Goal: Task Accomplishment & Management: Complete application form

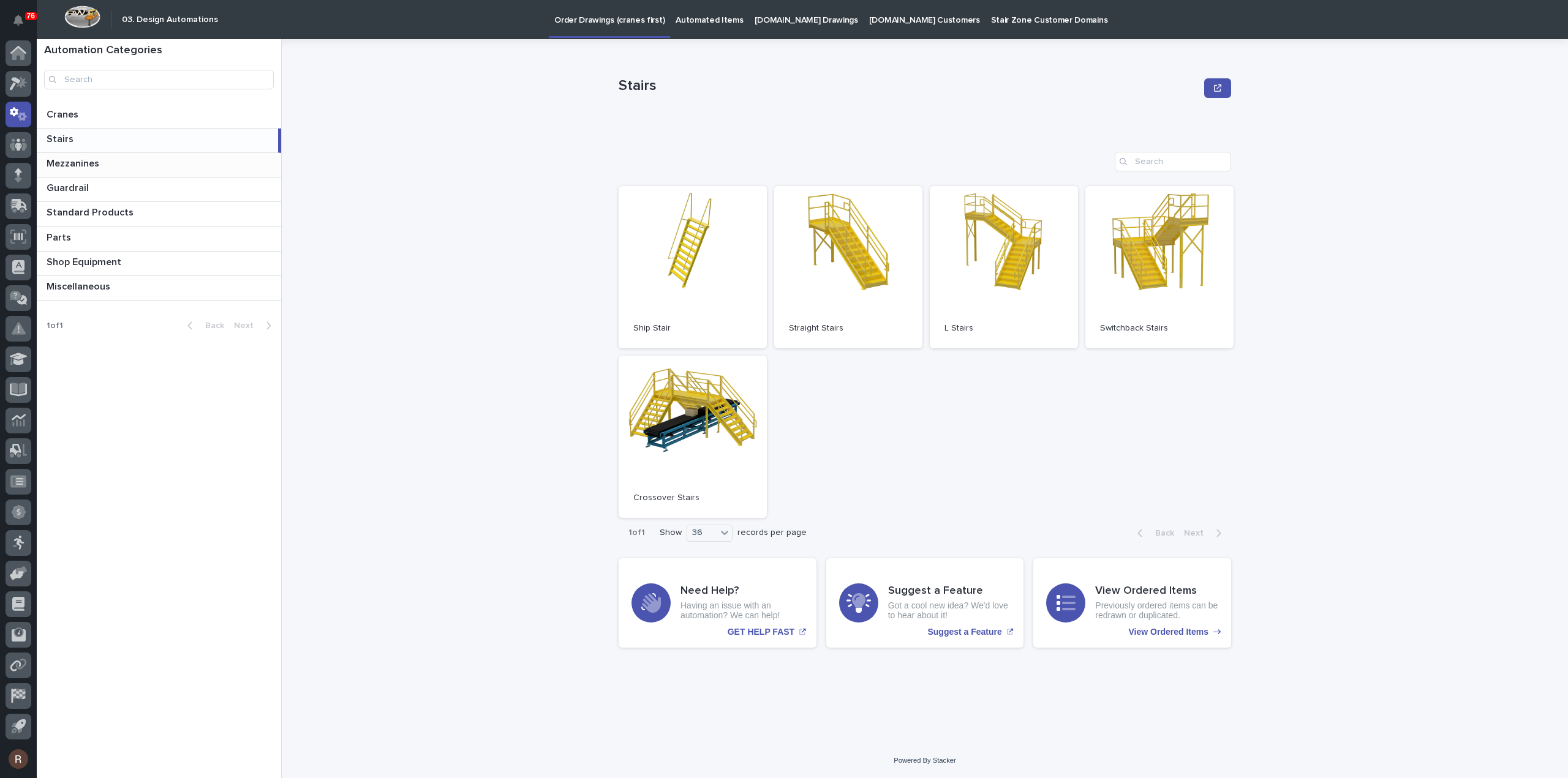
click at [99, 159] on p "Mezzanines" at bounding box center [74, 163] width 55 height 14
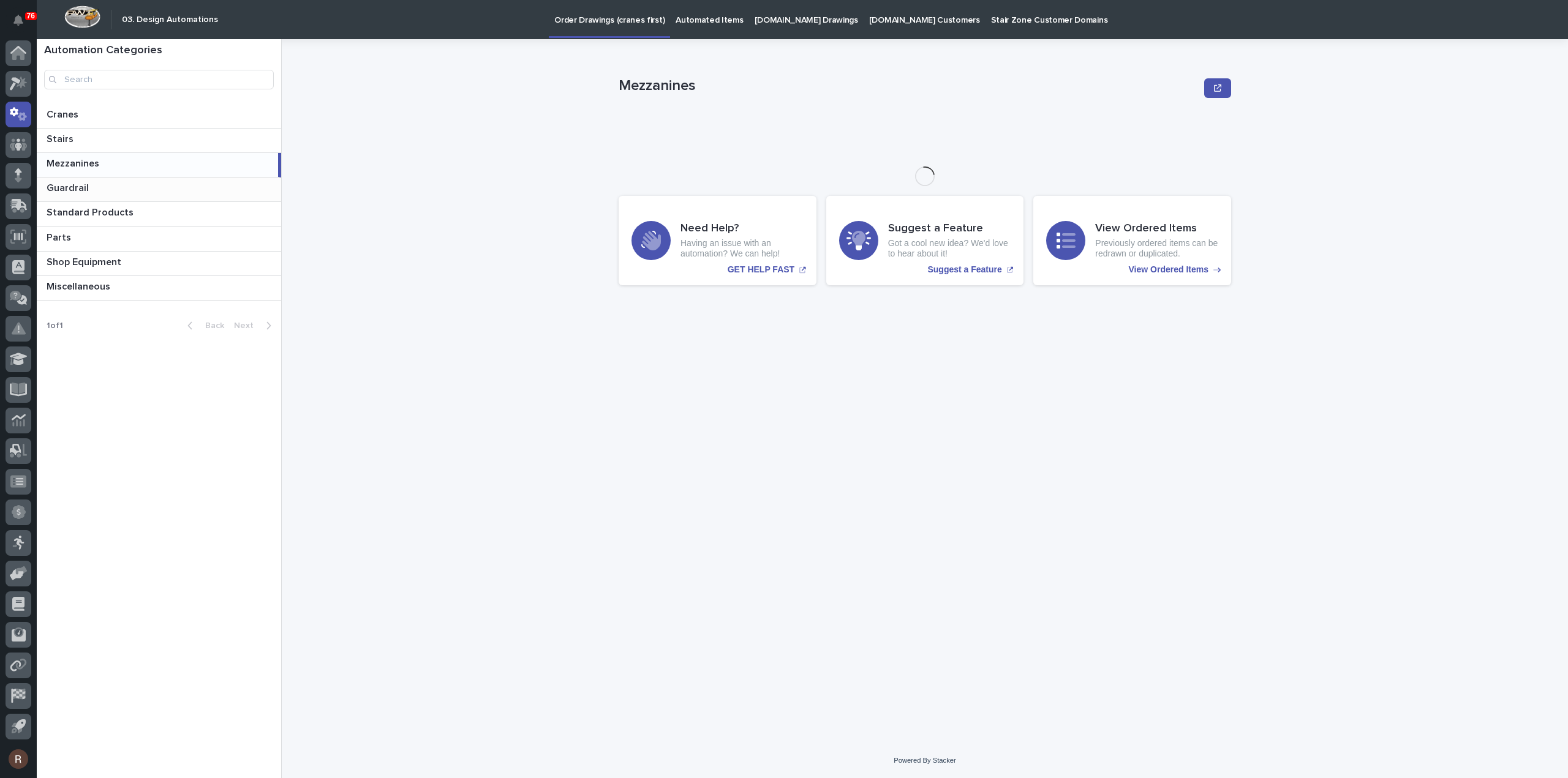
click at [93, 185] on p at bounding box center [161, 189] width 229 height 12
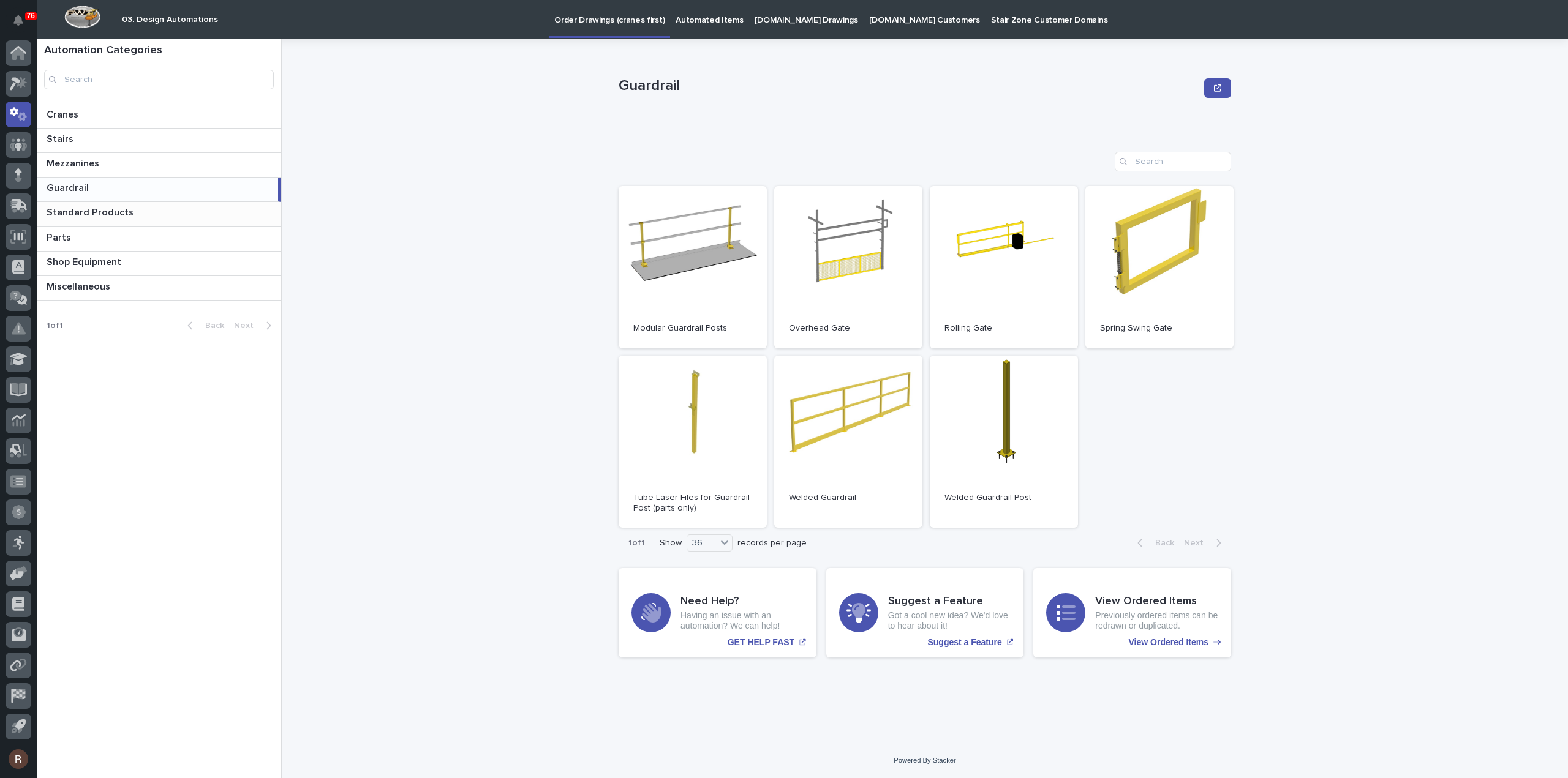
click at [80, 221] on div "Standard Products Standard Products" at bounding box center [159, 214] width 244 height 24
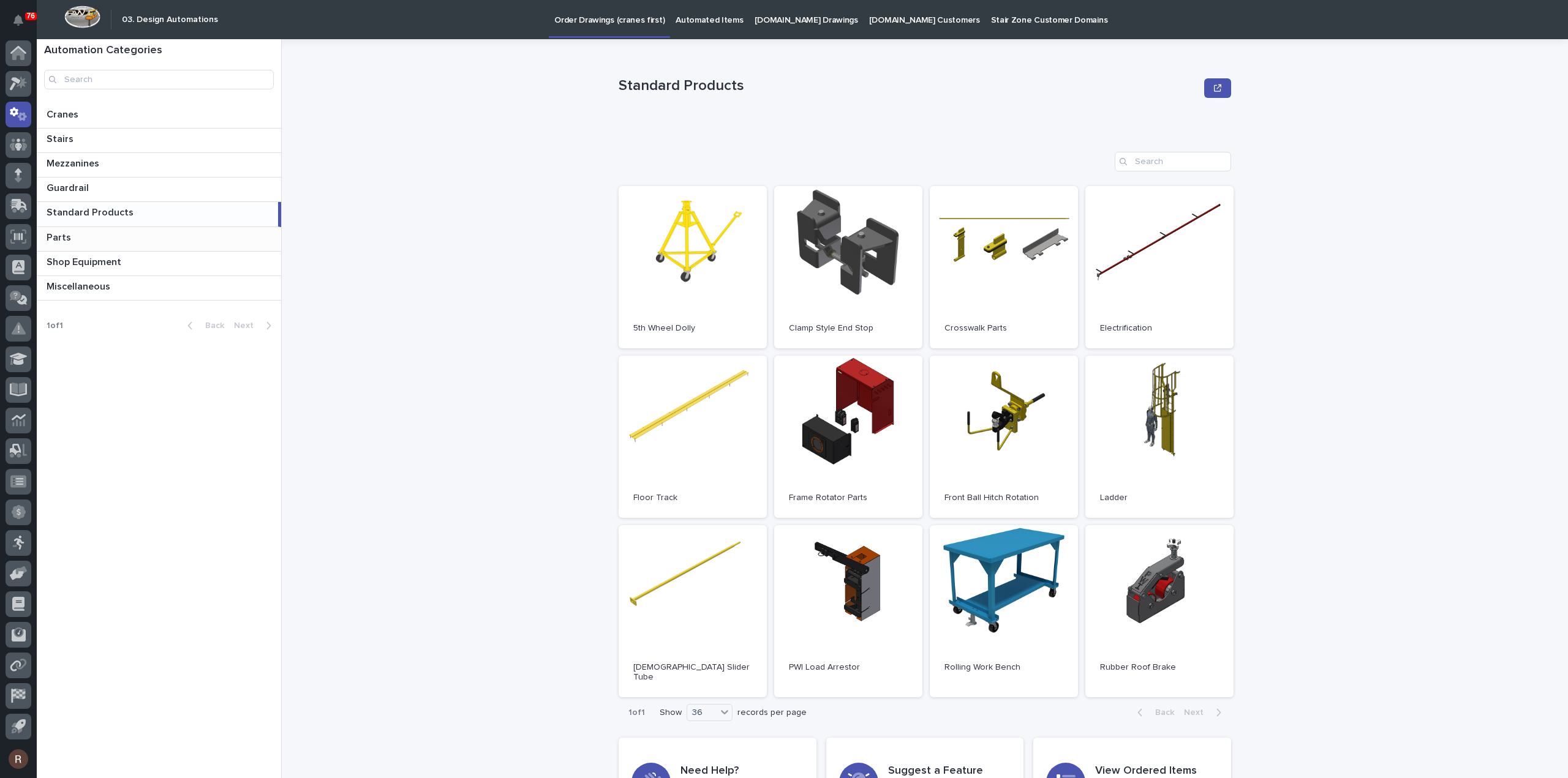
click at [80, 239] on p at bounding box center [161, 238] width 229 height 12
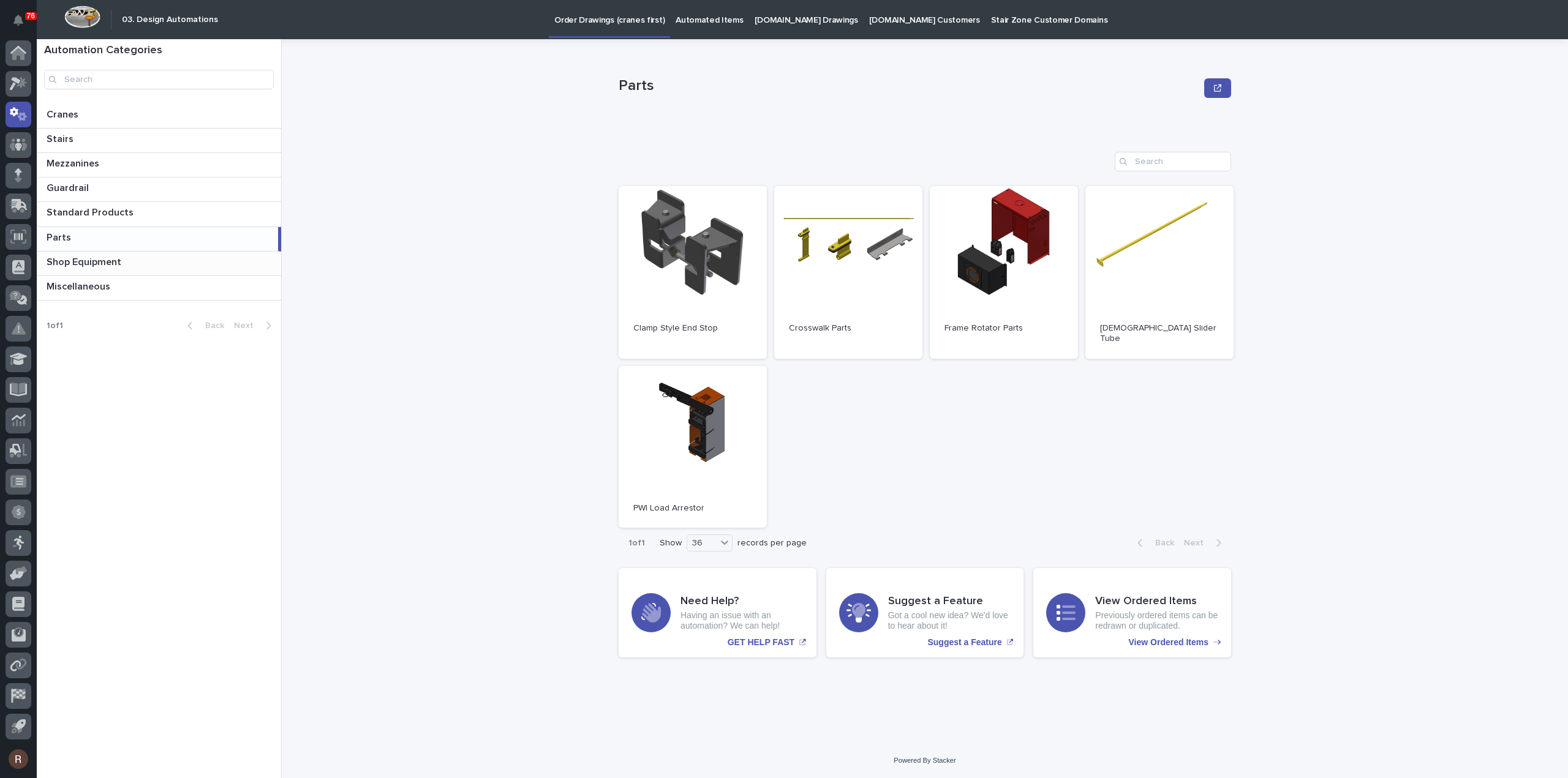
click at [82, 264] on p "Shop Equipment" at bounding box center [85, 261] width 77 height 14
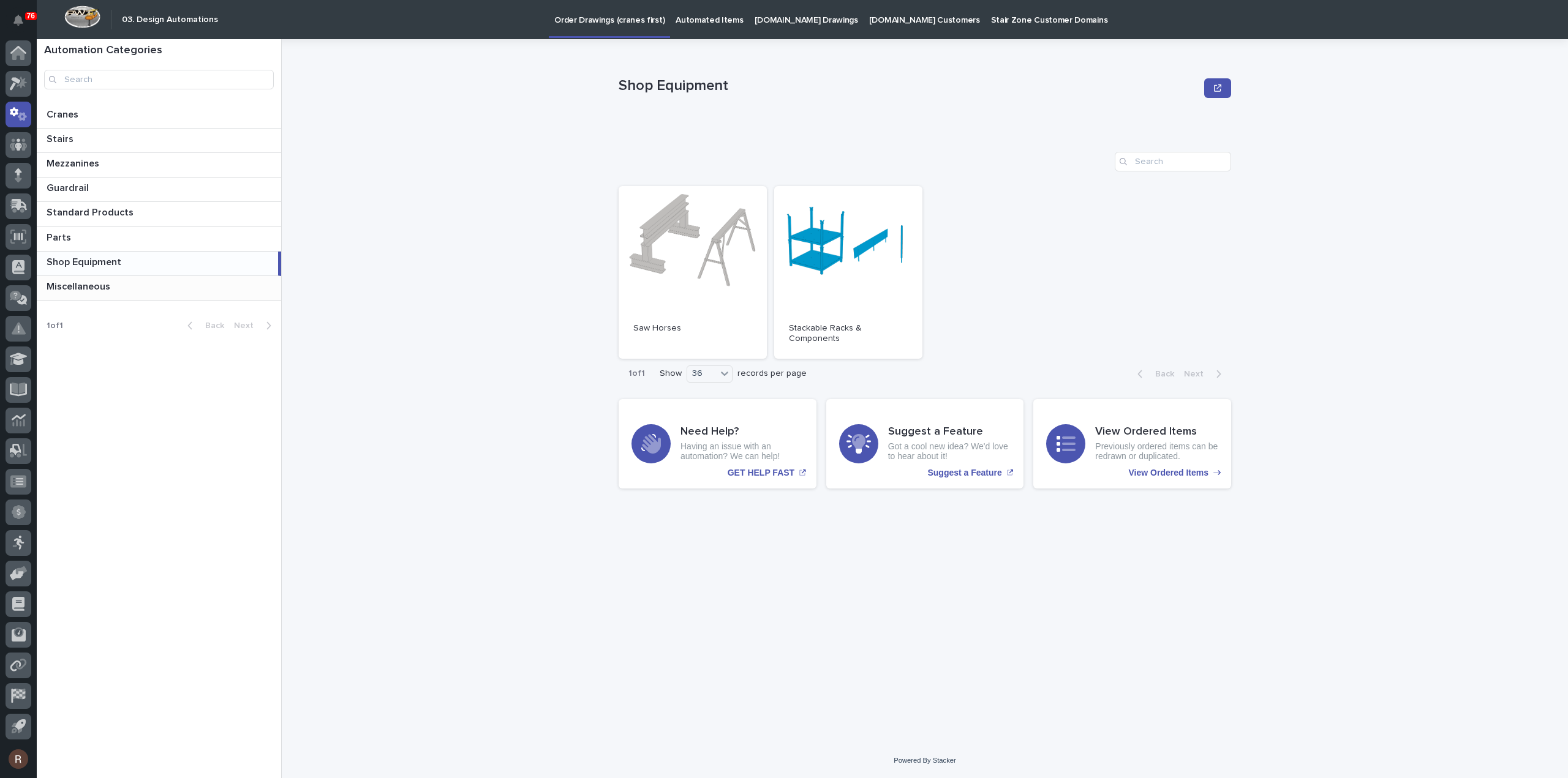
click at [138, 286] on p at bounding box center [161, 287] width 229 height 12
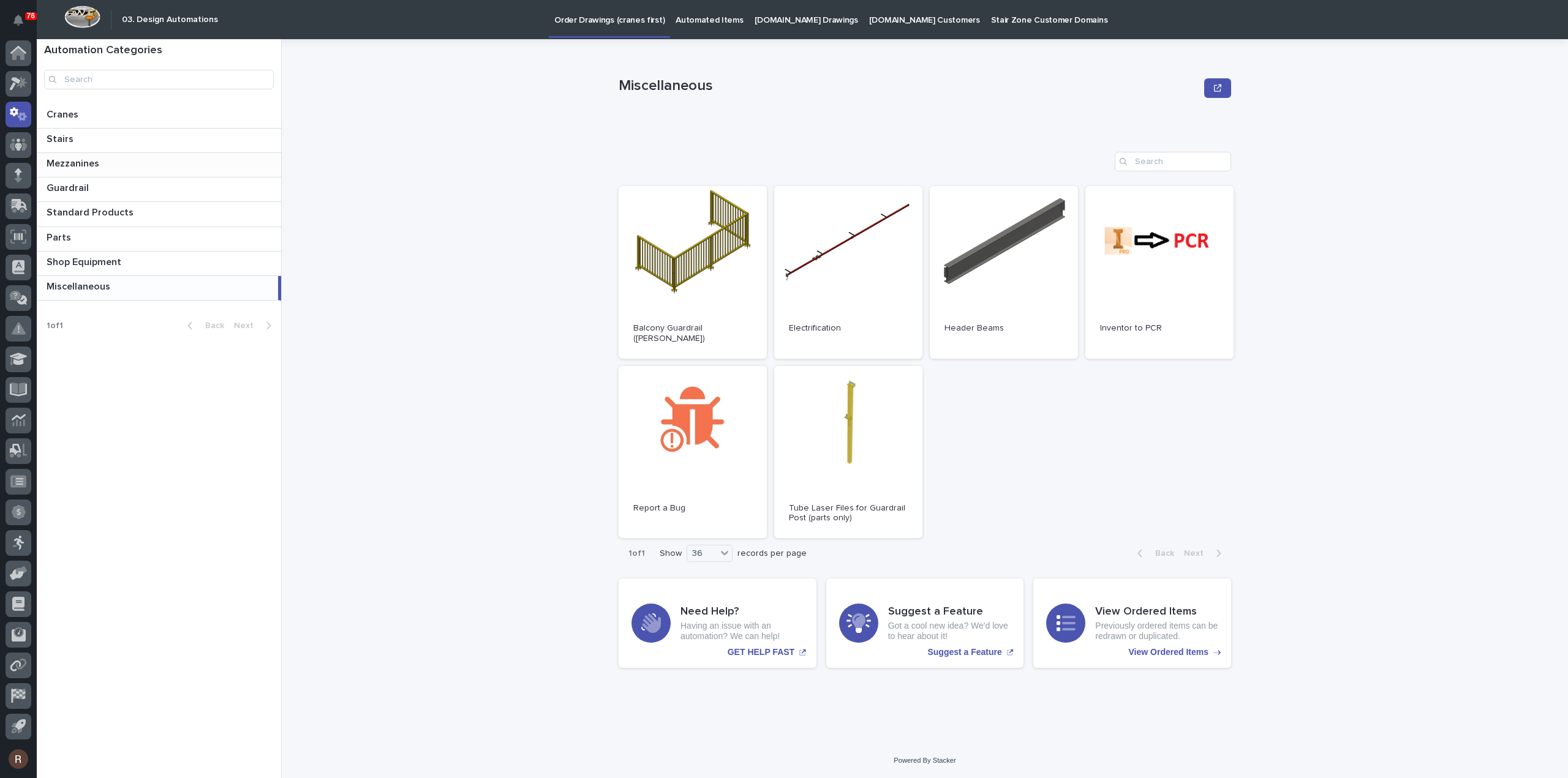
drag, startPoint x: 98, startPoint y: 138, endPoint x: 132, endPoint y: 156, distance: 38.5
click at [98, 138] on p at bounding box center [161, 139] width 229 height 12
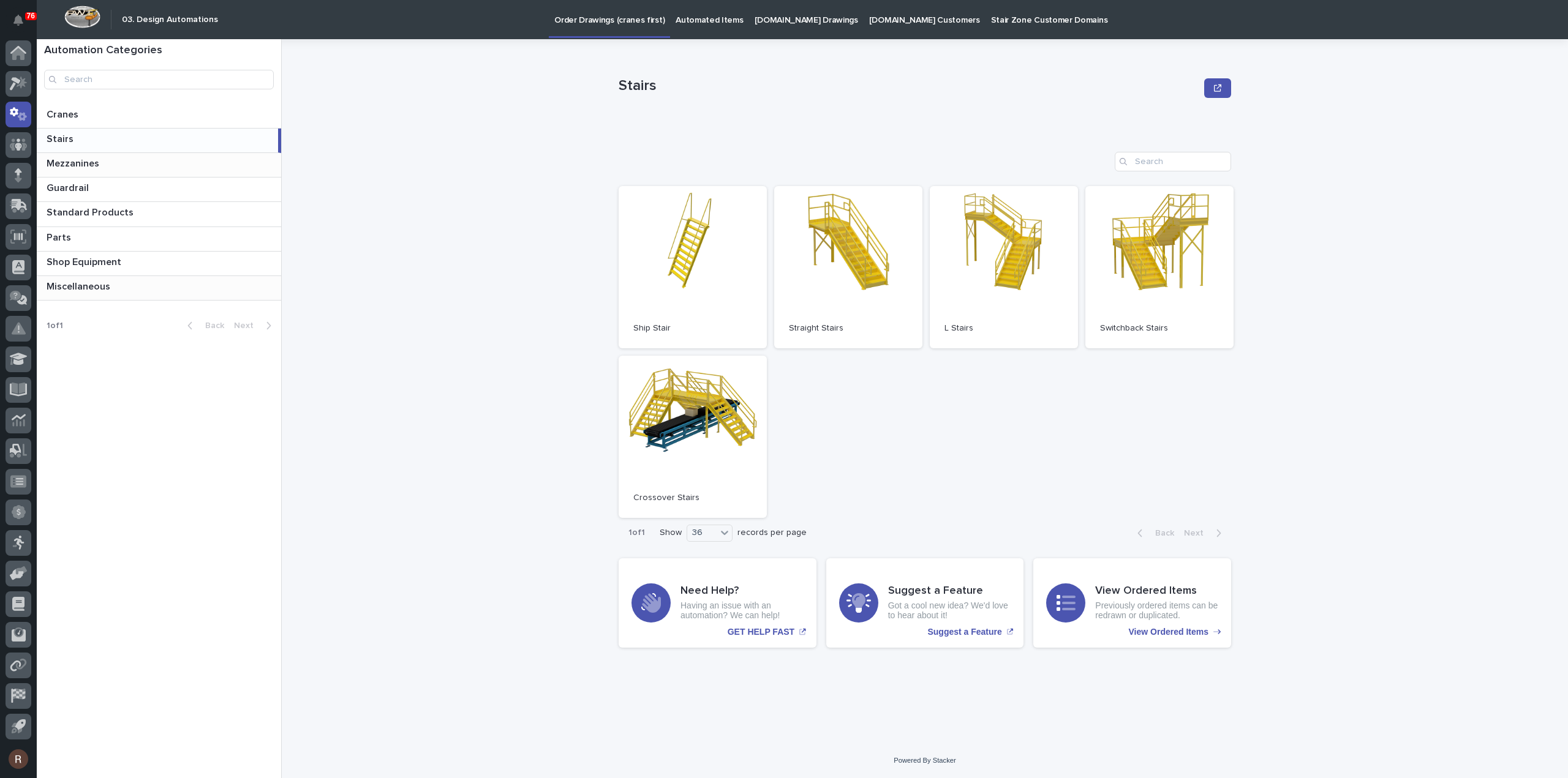
click at [141, 162] on p at bounding box center [161, 164] width 229 height 12
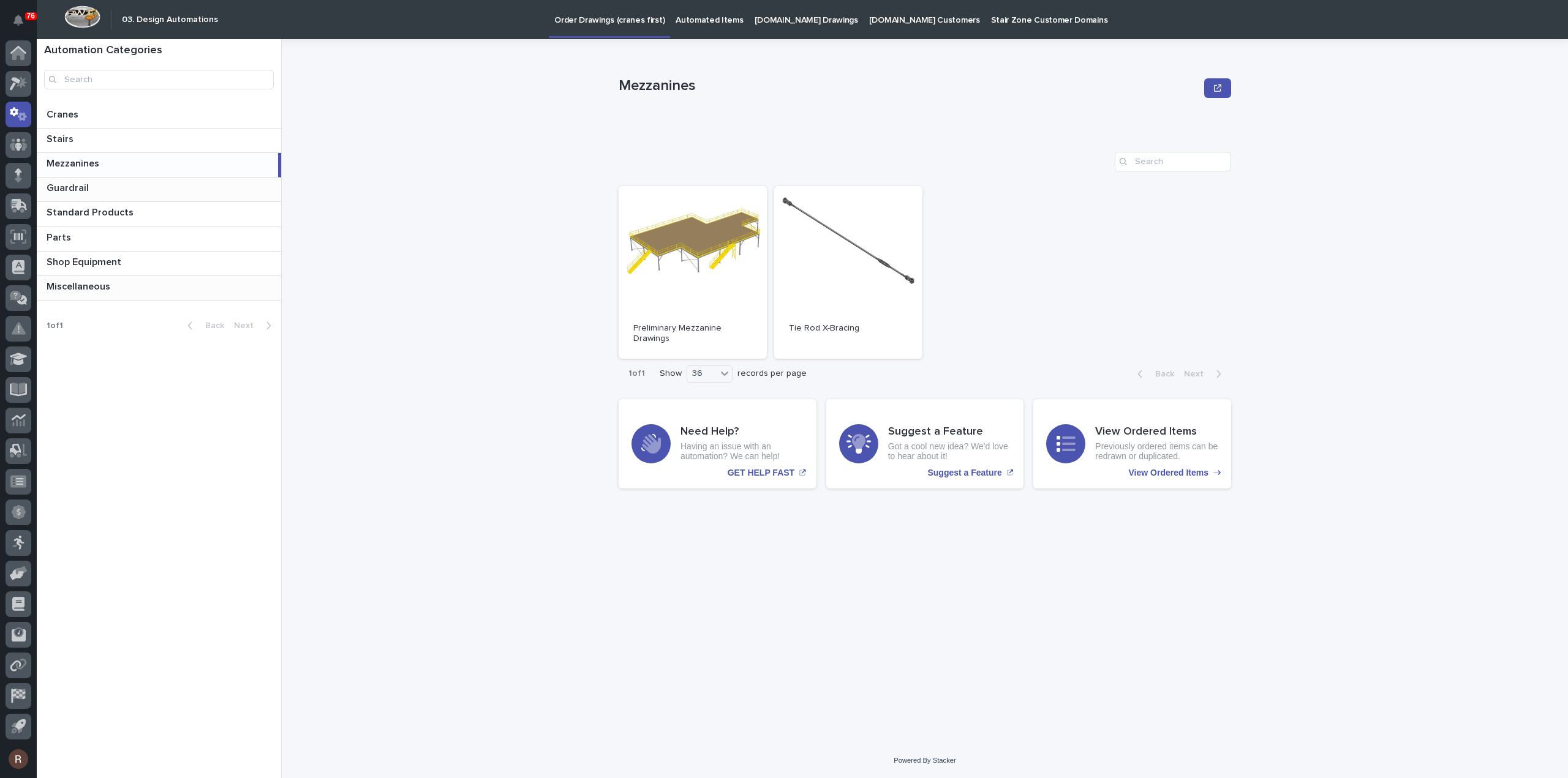
click at [143, 181] on div "Guardrail Guardrail" at bounding box center [159, 189] width 244 height 24
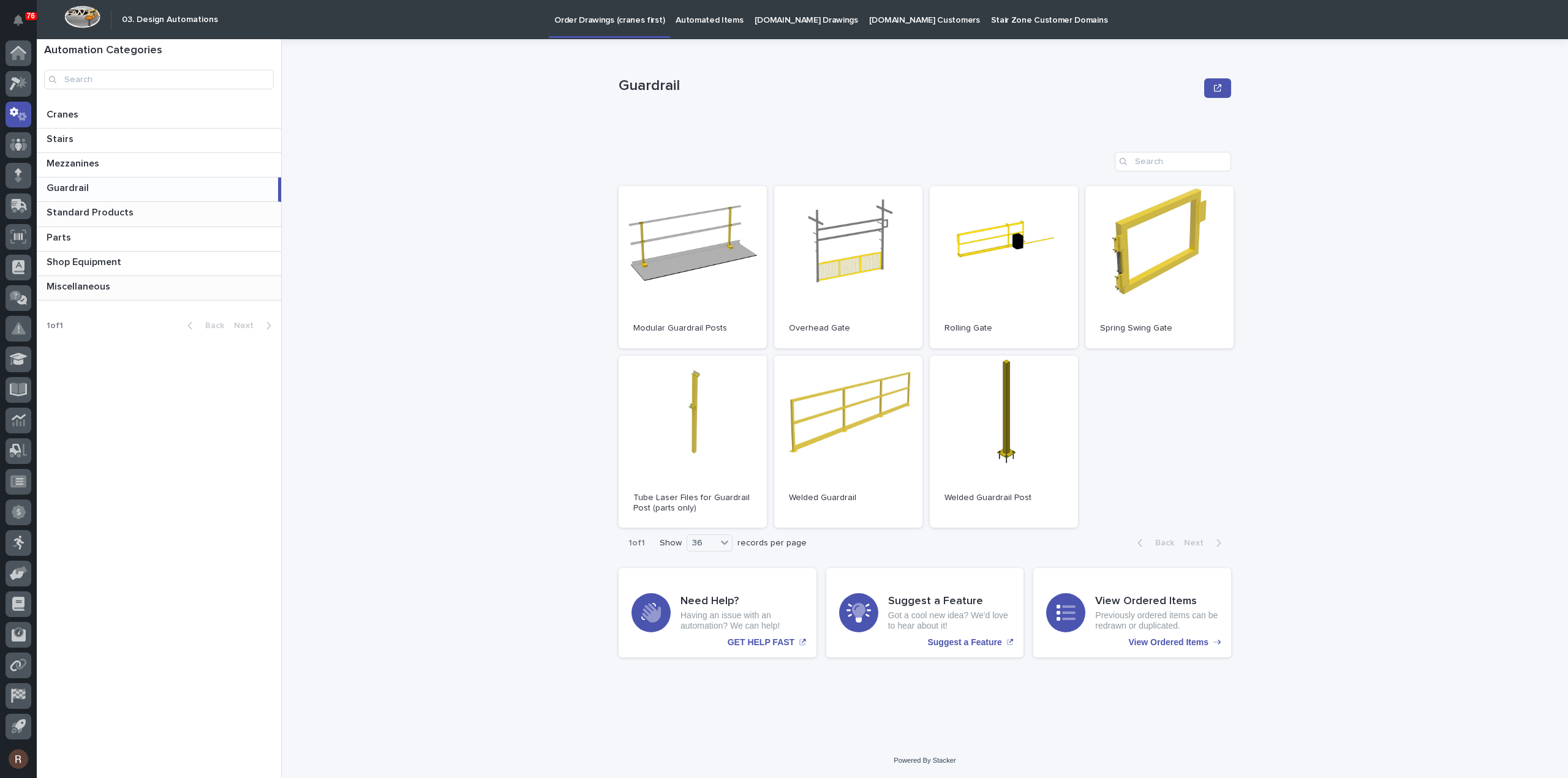
click at [146, 211] on p at bounding box center [161, 212] width 229 height 12
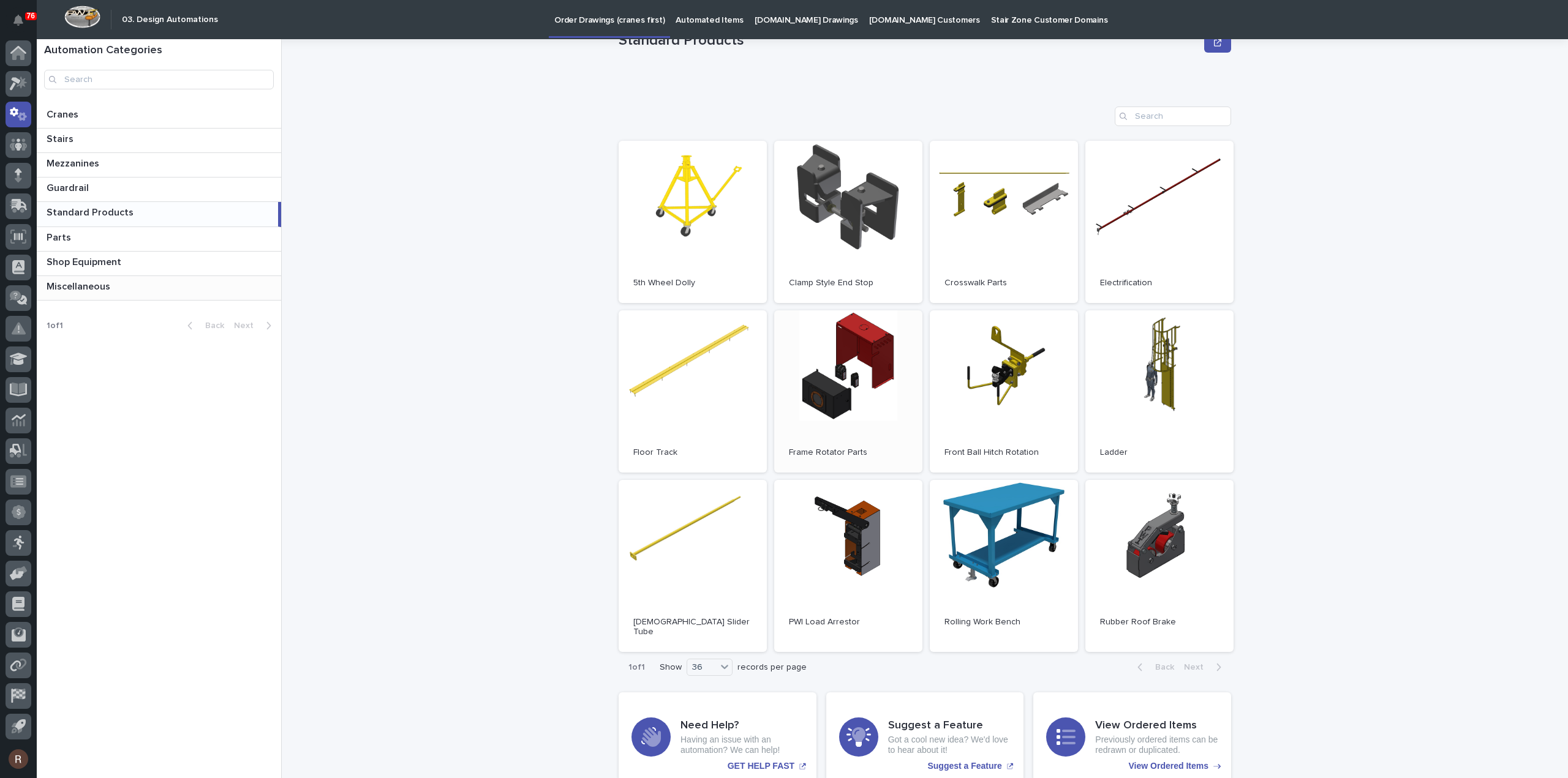
scroll to position [83, 0]
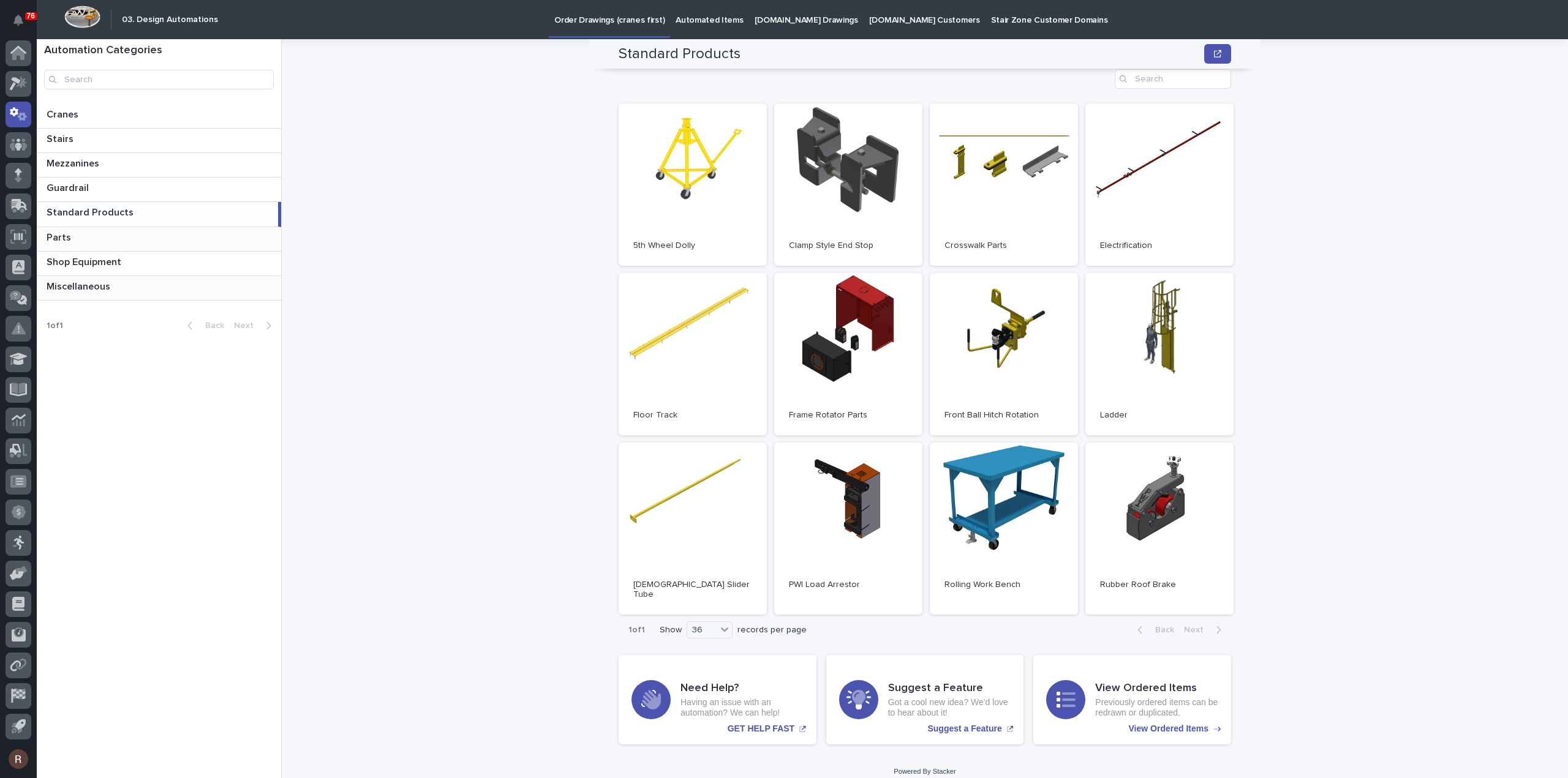
click at [157, 246] on div "Parts Parts" at bounding box center [159, 238] width 244 height 24
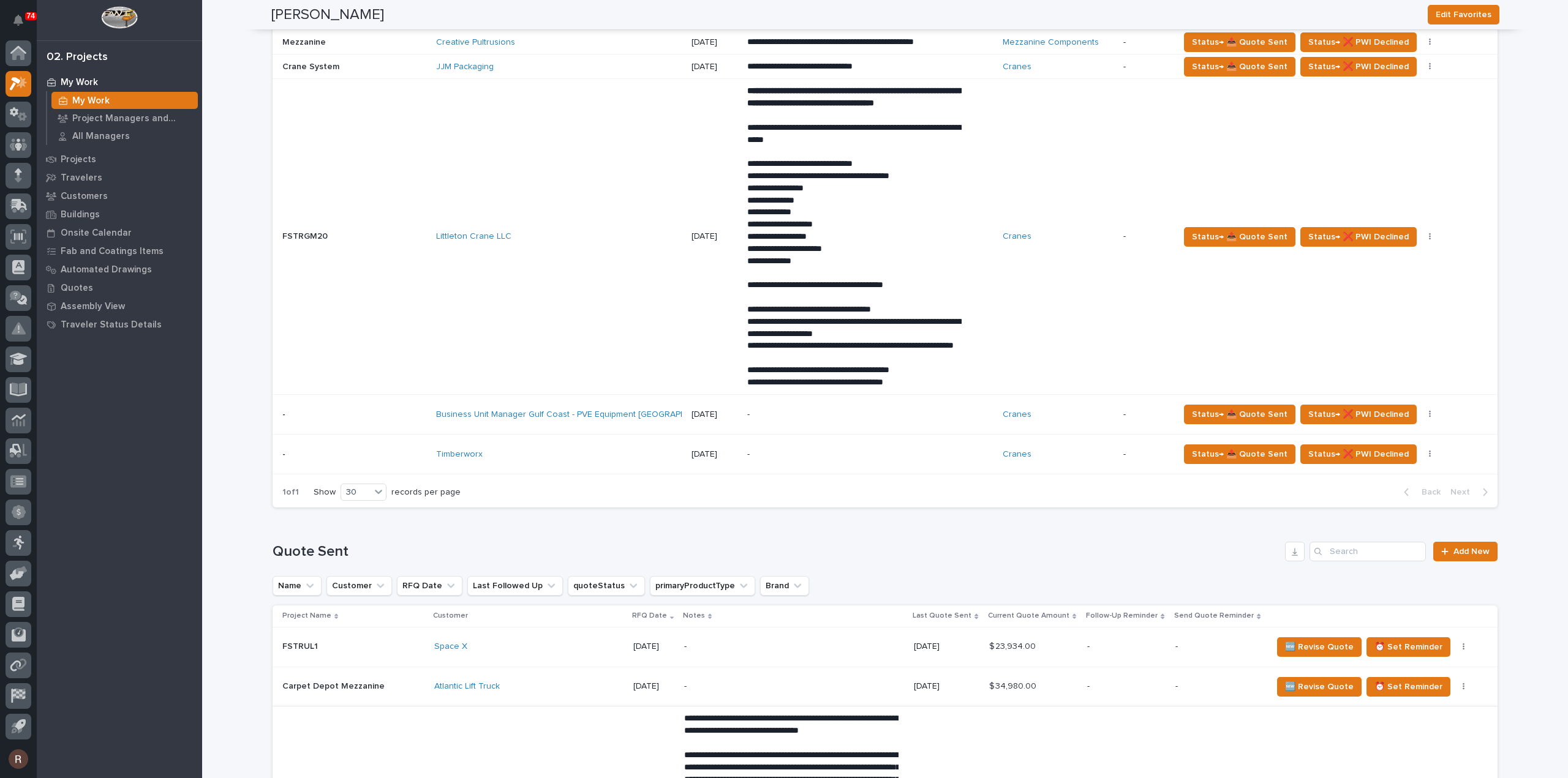
scroll to position [1102, 0]
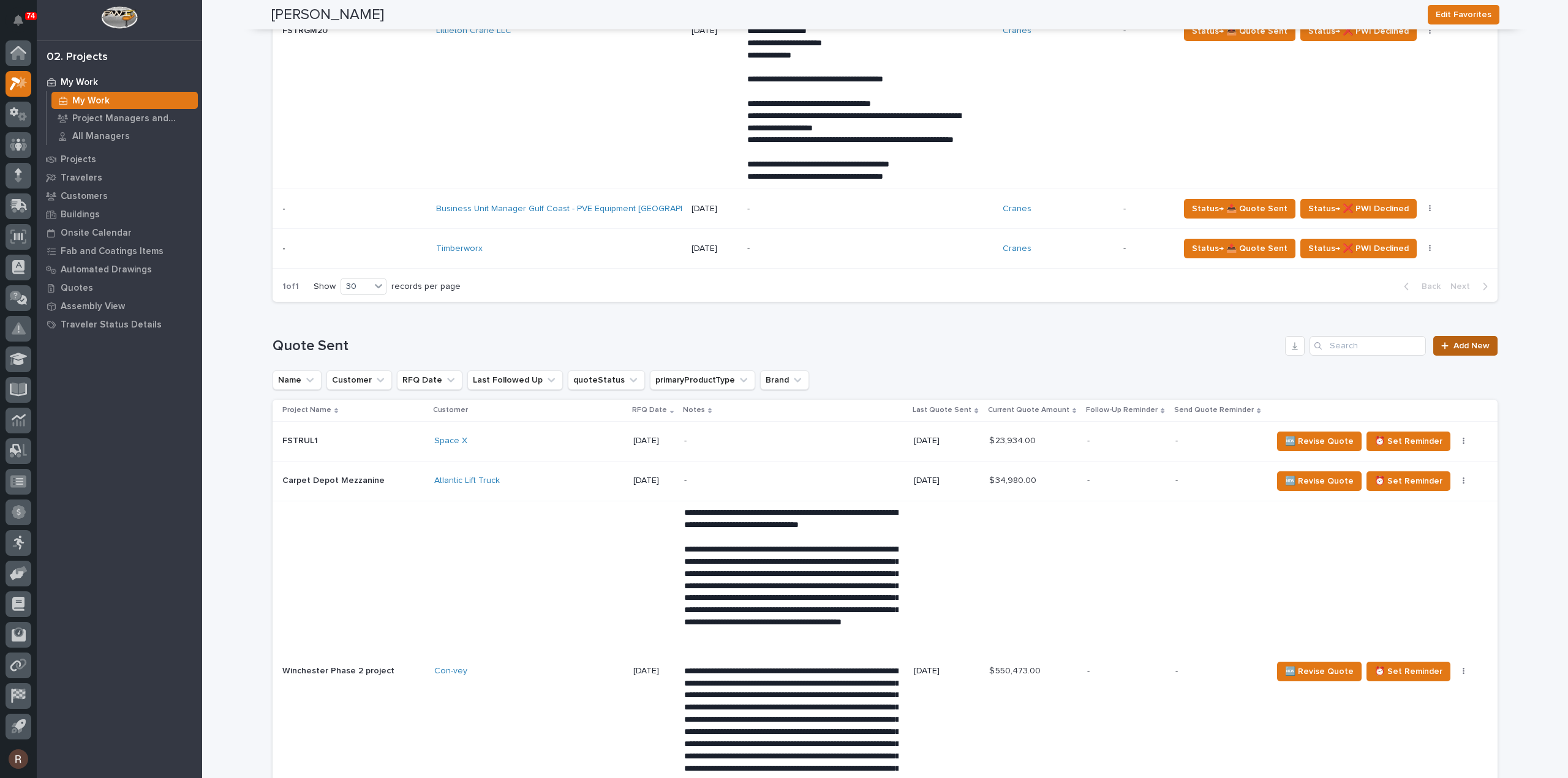
click at [1460, 350] on span "Add New" at bounding box center [1471, 345] width 36 height 8
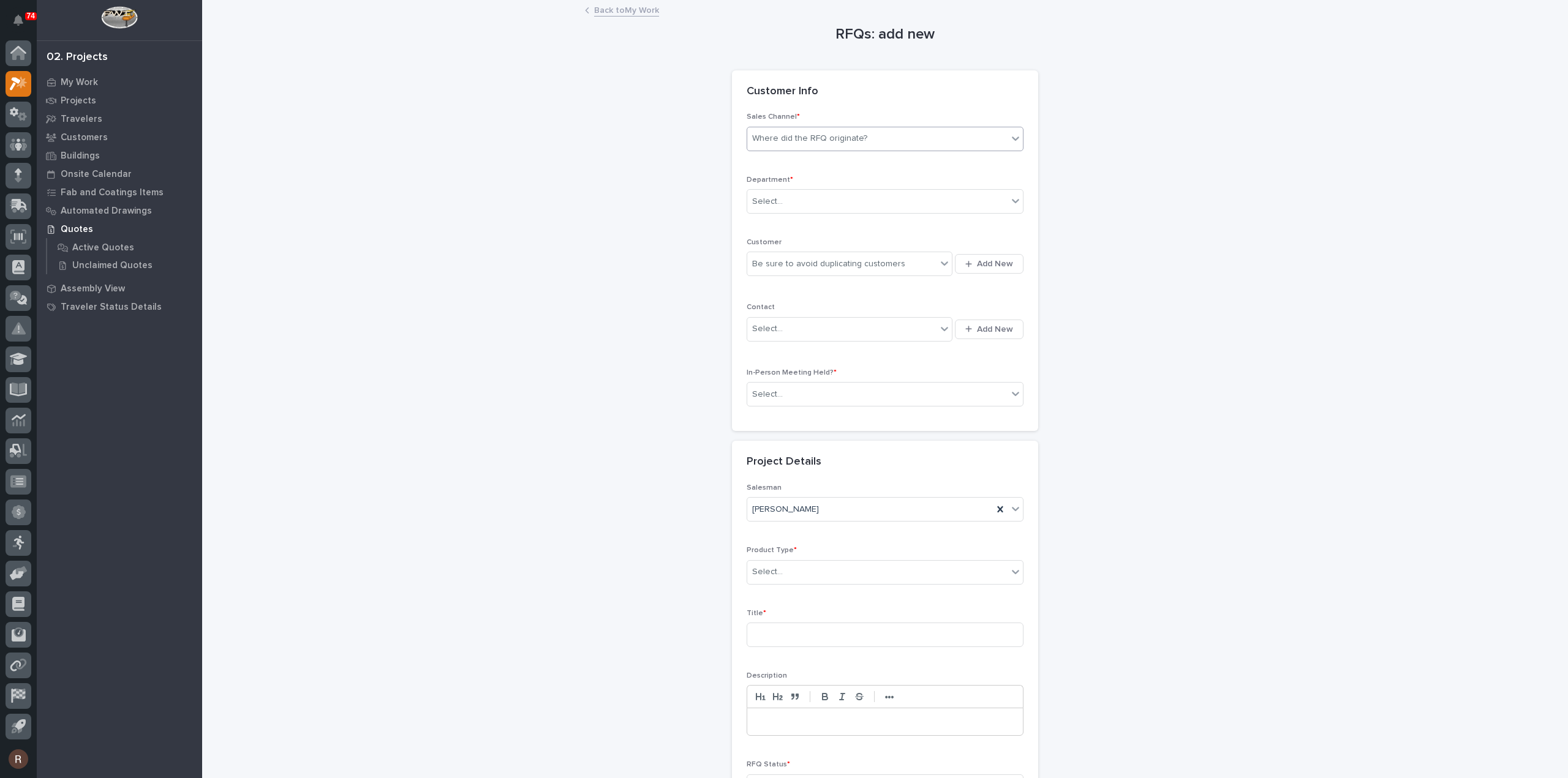
click at [837, 132] on div "Where did the RFQ originate?" at bounding box center [810, 139] width 115 height 13
click at [784, 179] on div "PWI" at bounding box center [880, 183] width 275 height 21
click at [782, 199] on div "Select..." at bounding box center [878, 201] width 261 height 20
click at [778, 217] on span "National Sales" at bounding box center [778, 222] width 62 height 14
click at [778, 262] on div "Be sure to avoid duplicating customers" at bounding box center [828, 264] width 153 height 13
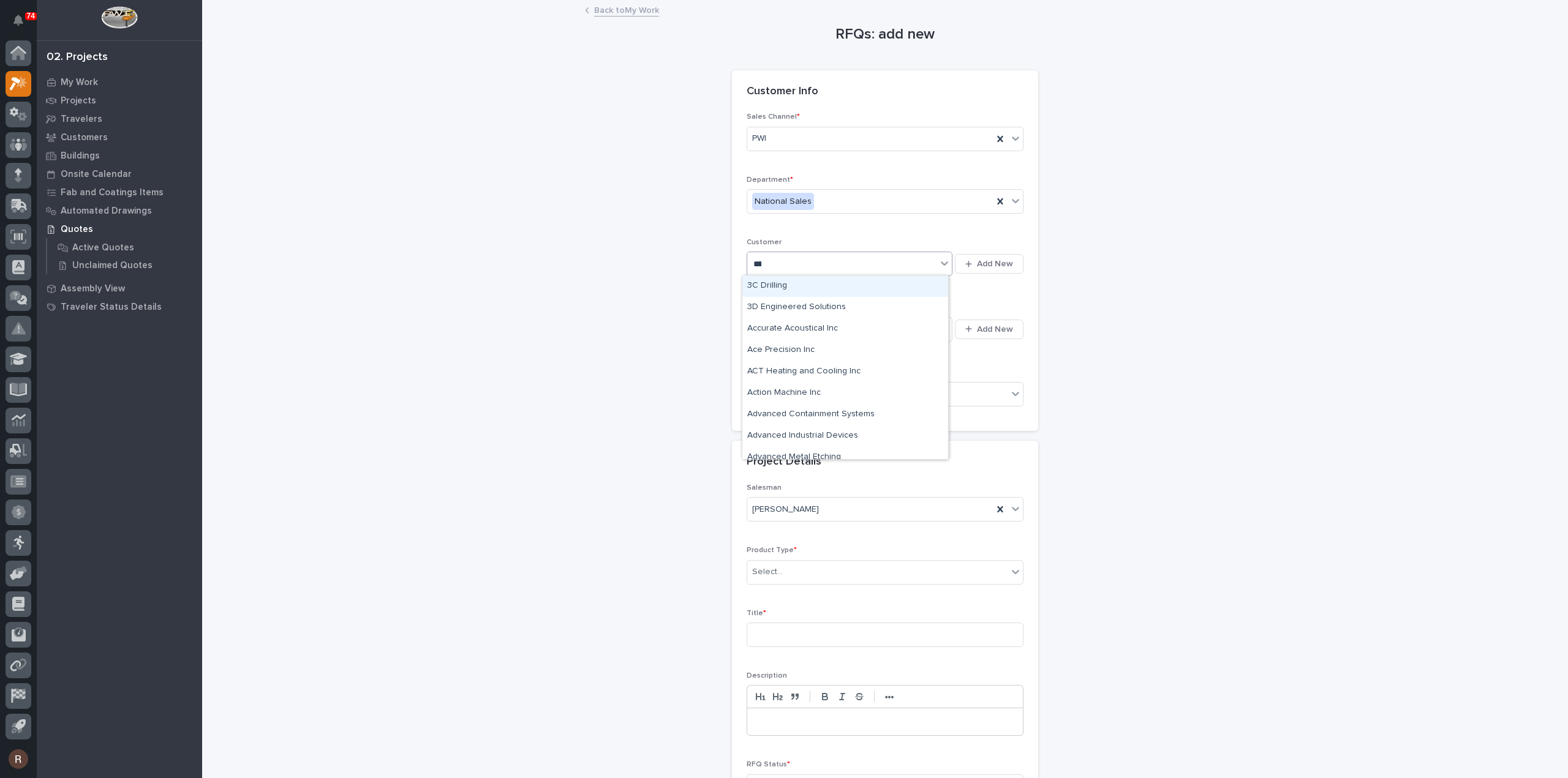
type input "*****"
click at [756, 286] on div "Innerspace Design" at bounding box center [845, 286] width 205 height 21
click at [793, 378] on div "In-Person Meeting Held? * Select..." at bounding box center [885, 393] width 277 height 48
click at [797, 391] on div "Select..." at bounding box center [878, 394] width 261 height 20
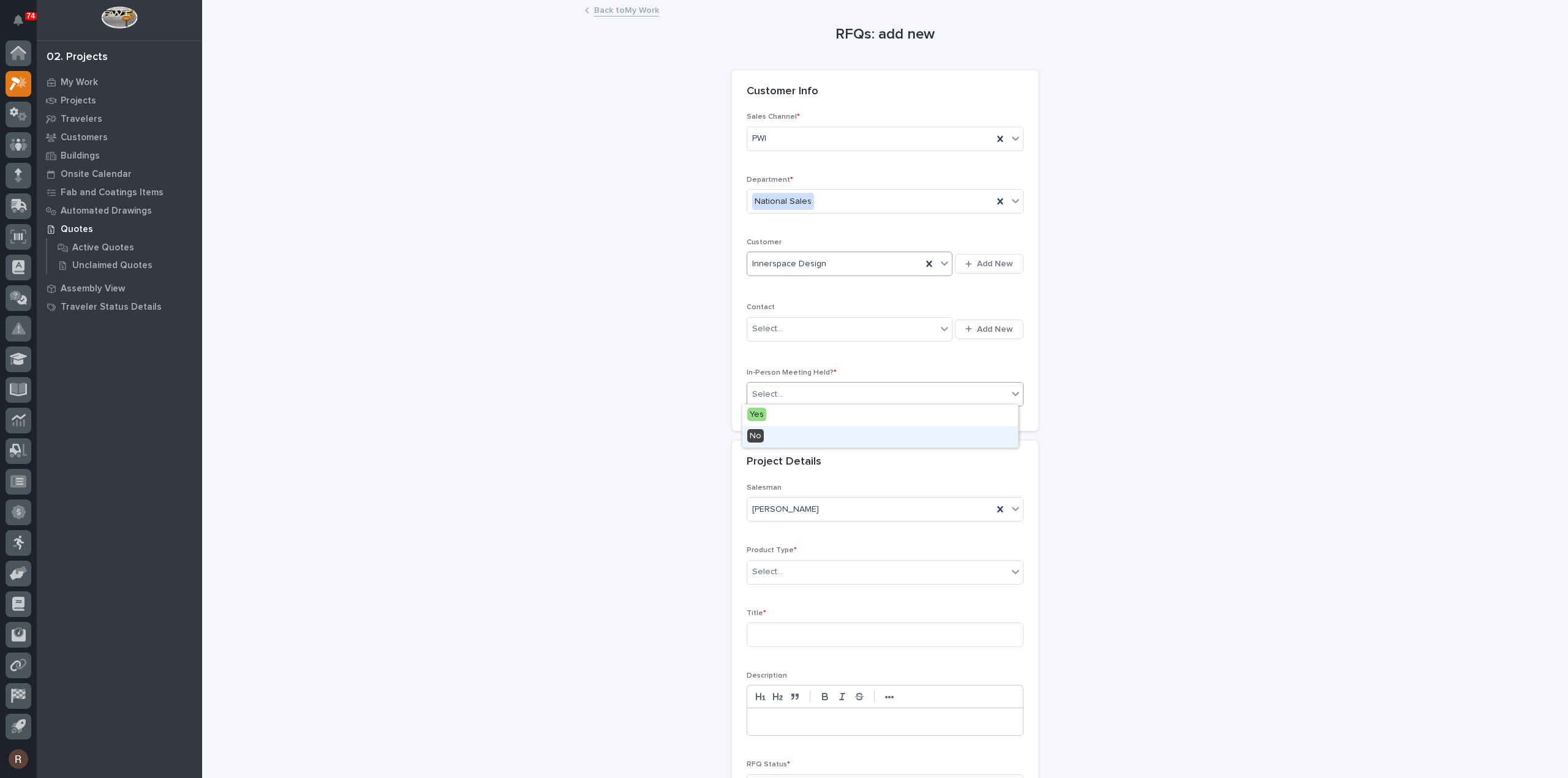
click at [767, 436] on div "No" at bounding box center [880, 437] width 275 height 21
click at [789, 560] on div "Select..." at bounding box center [885, 572] width 277 height 25
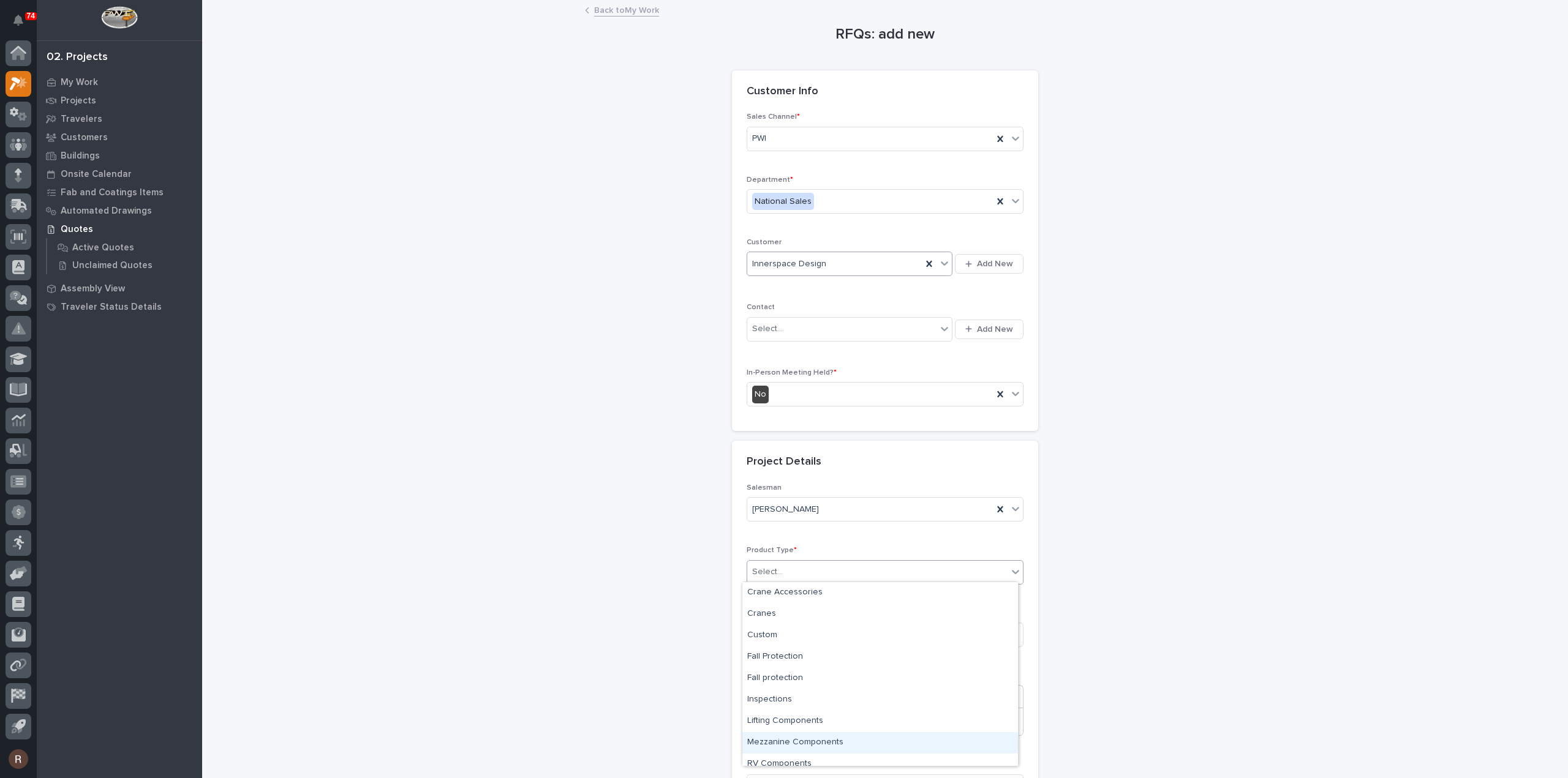
click at [791, 740] on div "Mezzanine Components" at bounding box center [880, 742] width 275 height 21
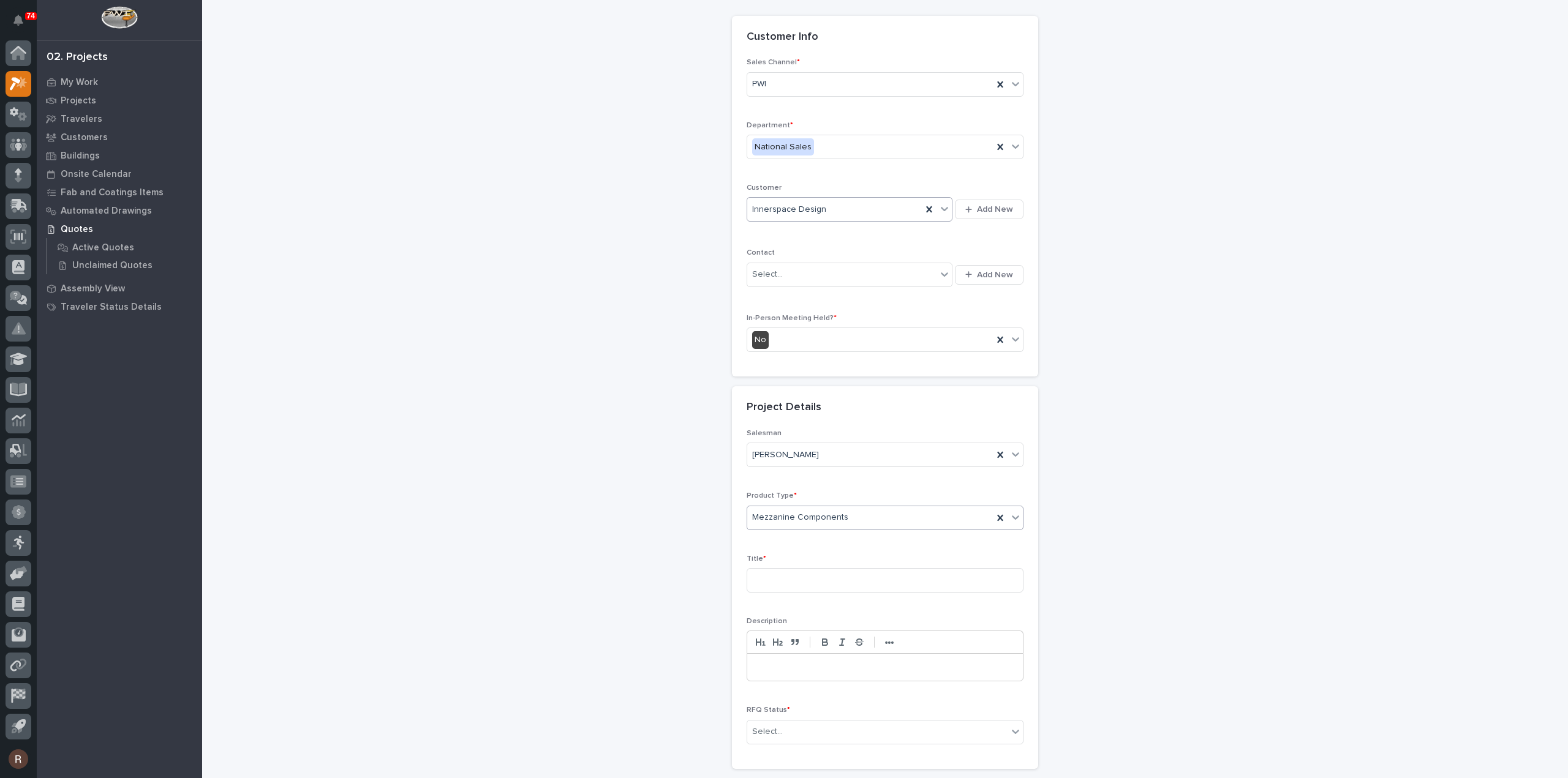
scroll to position [122, 0]
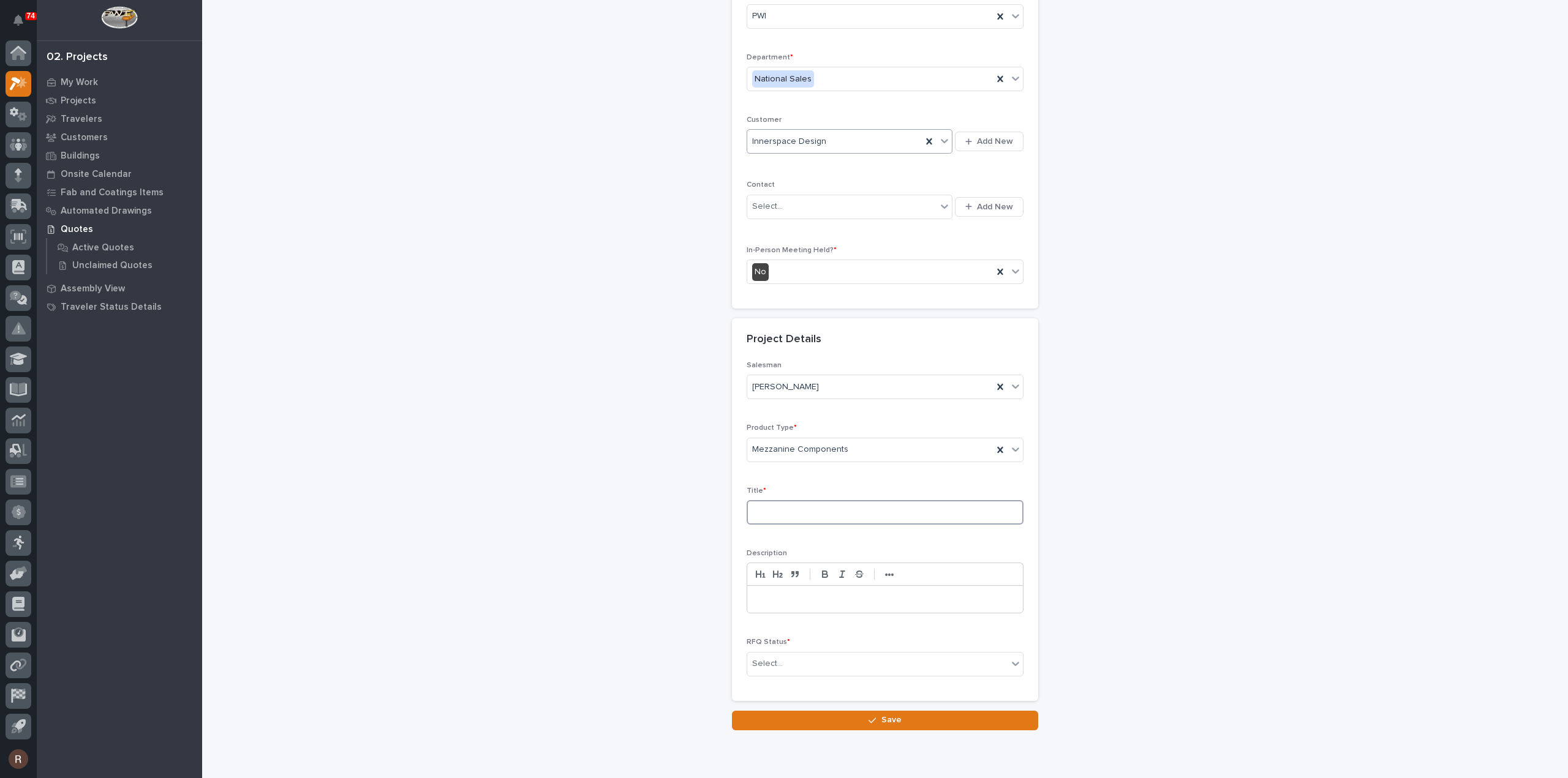
click at [766, 507] on input at bounding box center [885, 512] width 277 height 25
type input "Guardrail & Ladder"
click at [763, 654] on div "Select..." at bounding box center [878, 663] width 261 height 20
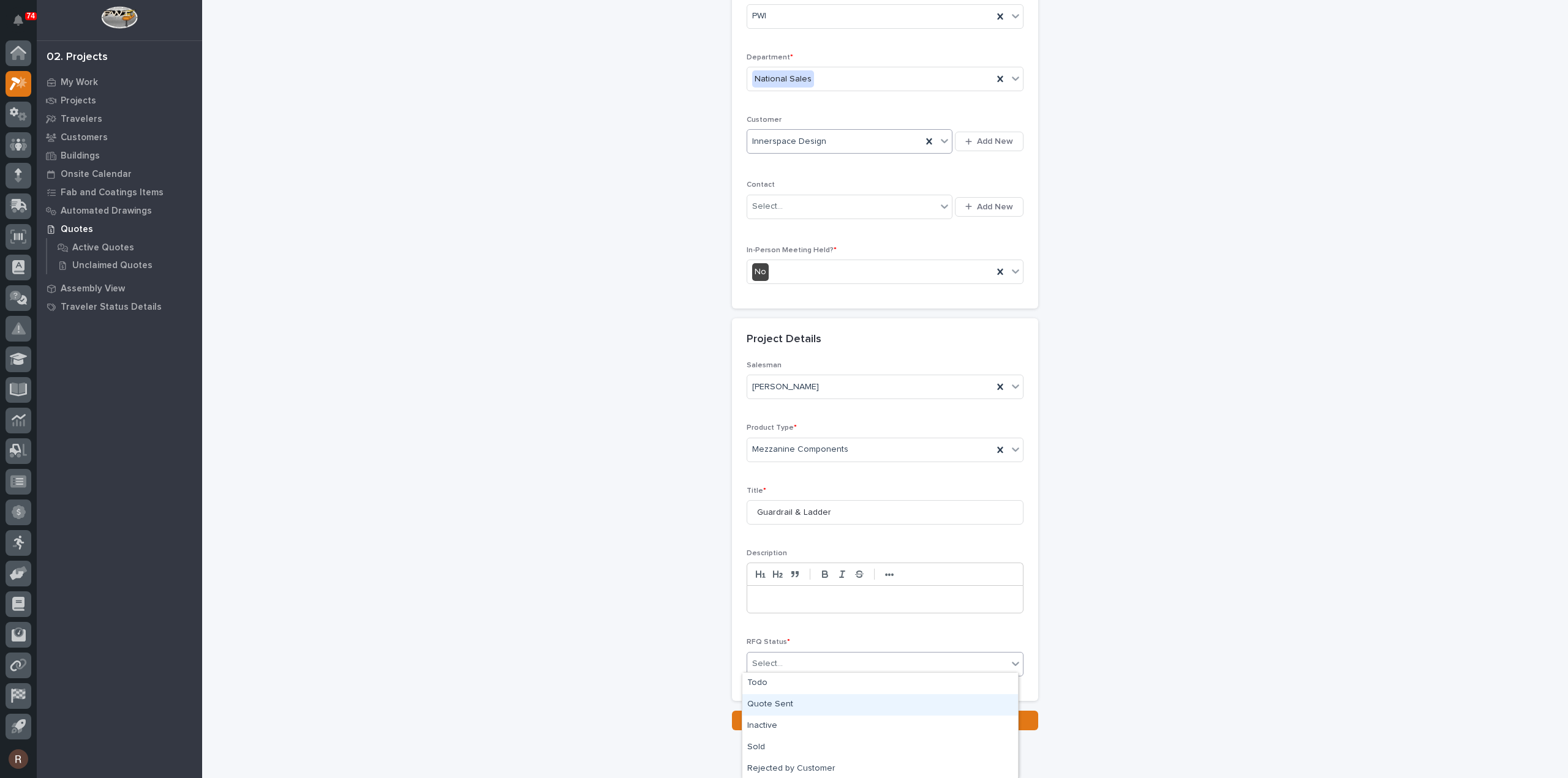
click at [789, 705] on div "Quote Sent" at bounding box center [880, 704] width 275 height 21
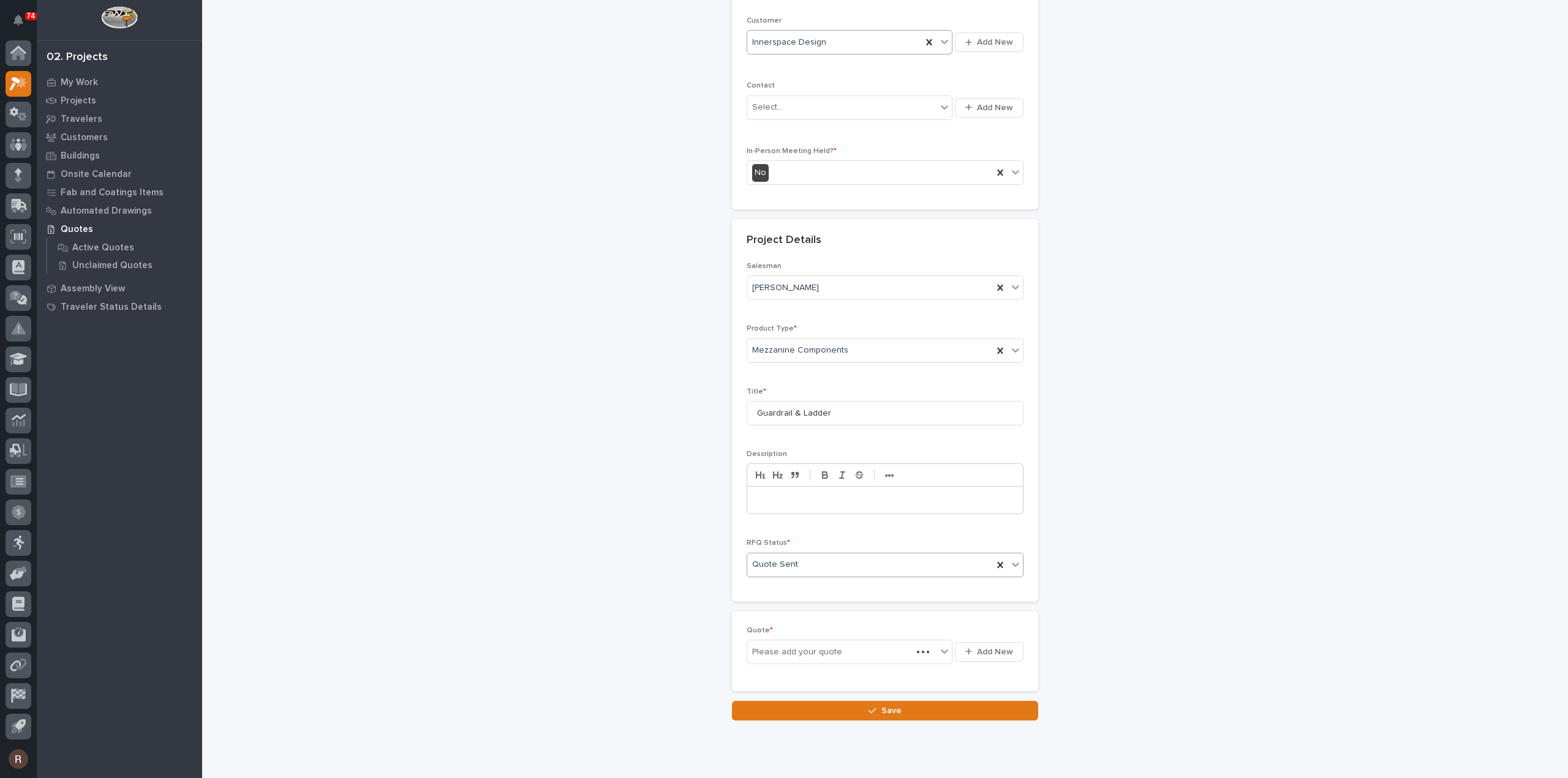
scroll to position [222, 0]
click at [977, 650] on span "Add New" at bounding box center [995, 652] width 36 height 11
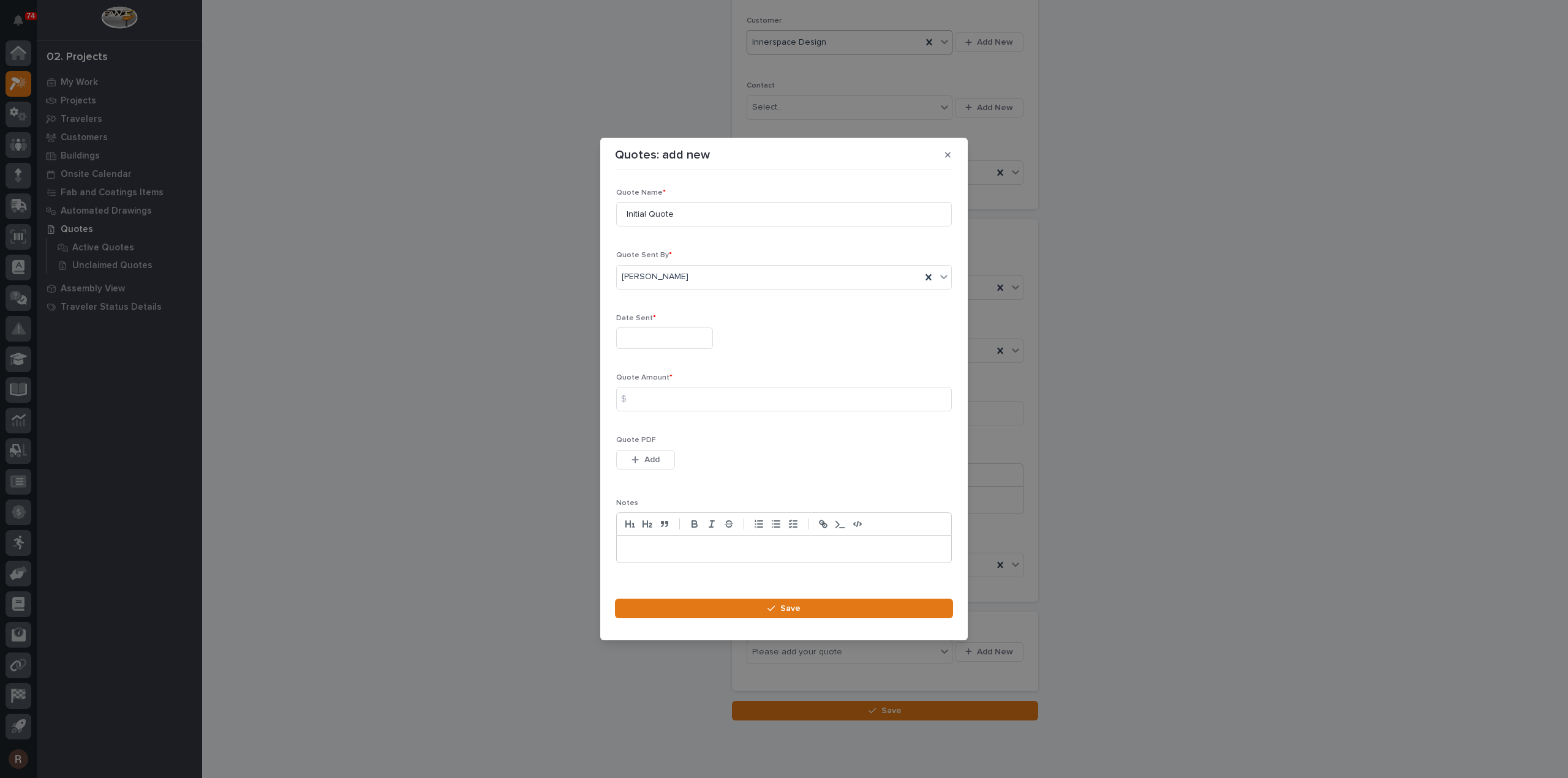
click at [631, 327] on input "text" at bounding box center [664, 338] width 97 height 21
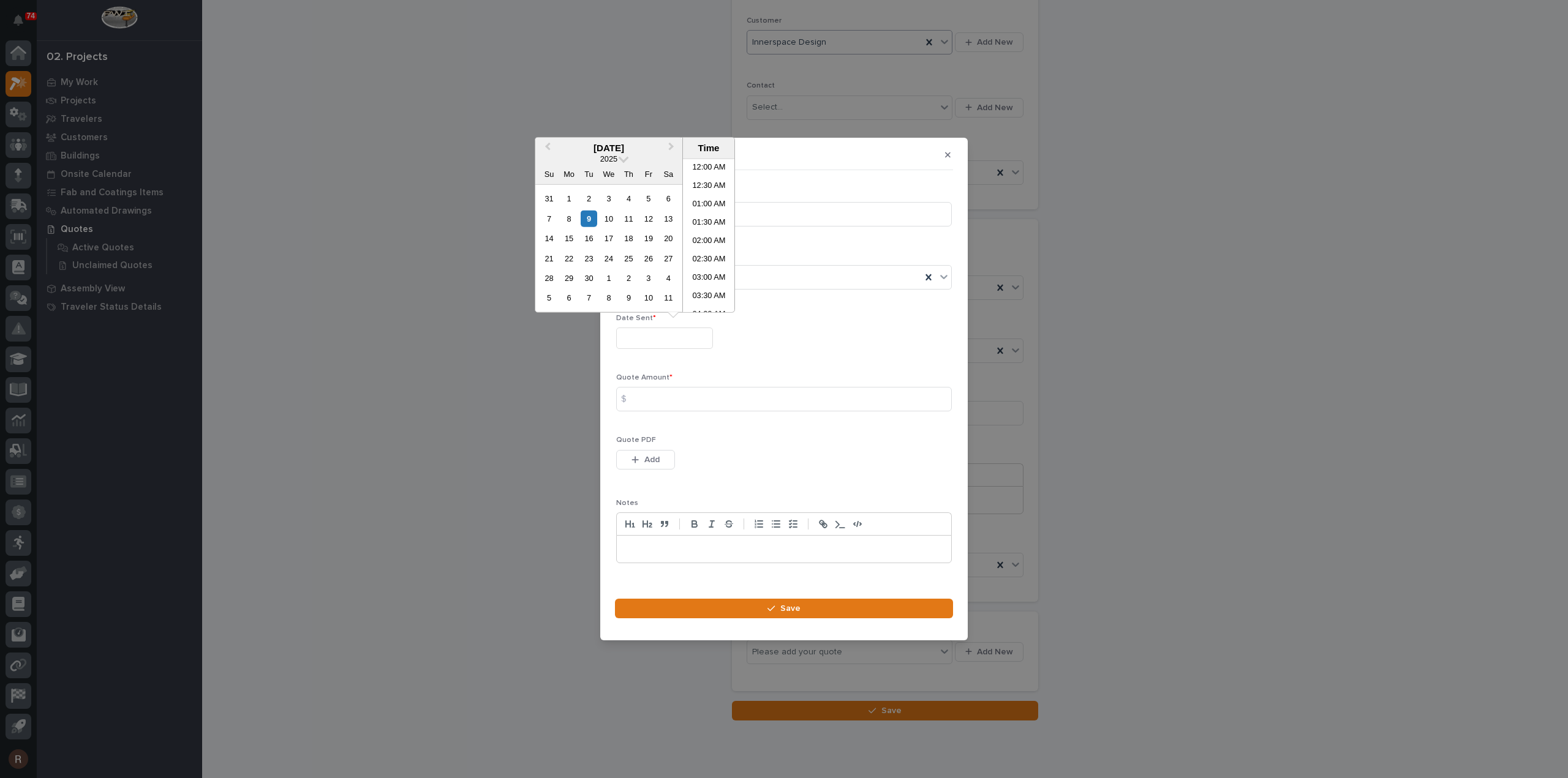
scroll to position [337, 0]
click at [640, 329] on input "text" at bounding box center [664, 338] width 97 height 21
drag, startPoint x: 767, startPoint y: 198, endPoint x: 773, endPoint y: 205, distance: 9.2
click at [768, 198] on div "Quote Name * Initial Quote" at bounding box center [784, 212] width 336 height 48
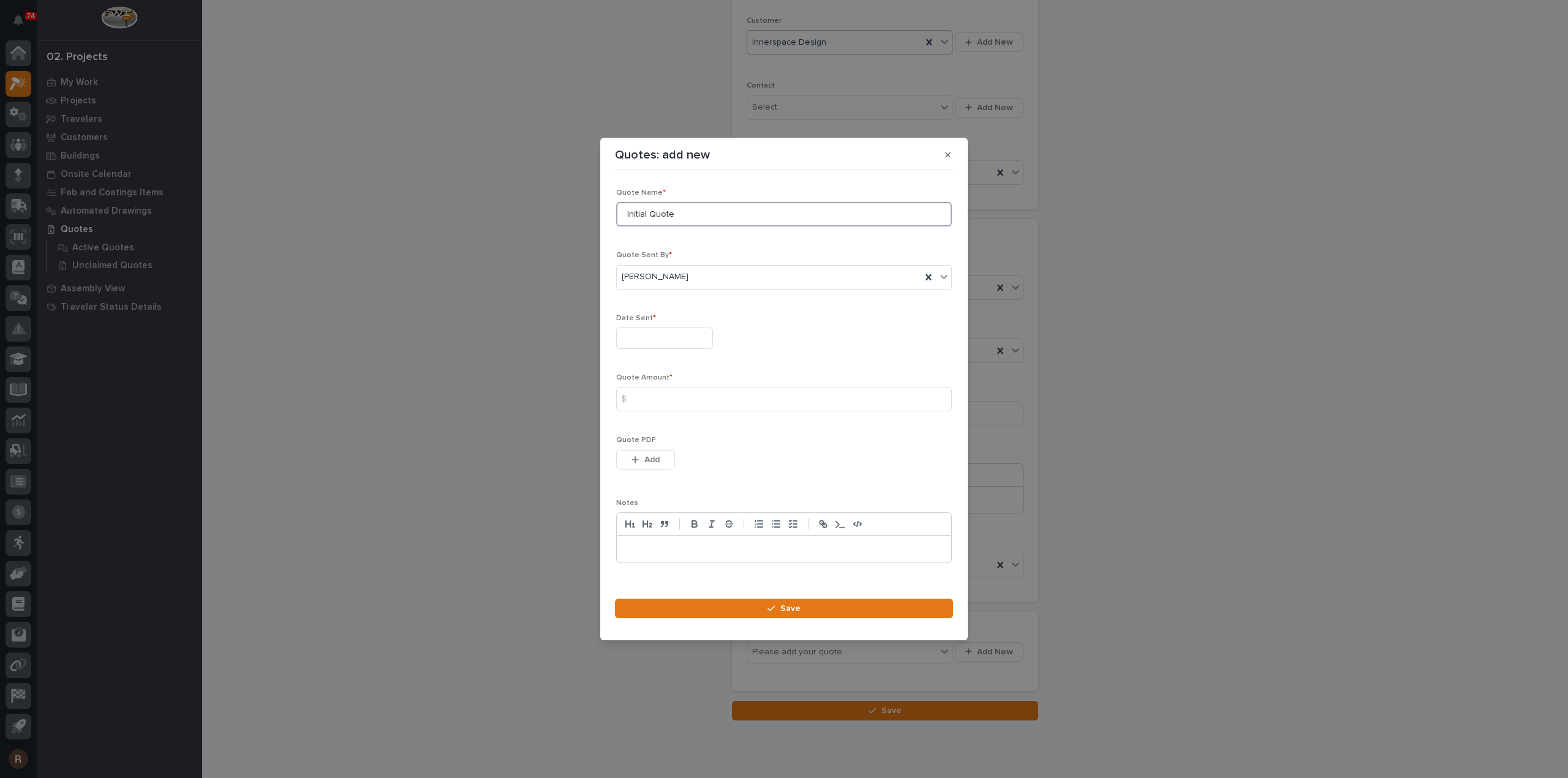
drag, startPoint x: 748, startPoint y: 216, endPoint x: 414, endPoint y: 258, distance: 336.6
click at [417, 257] on div "Quotes: add new Loading... Saving… Loading... Saving… Loading... Saving… Quote …" at bounding box center [784, 389] width 1568 height 778
type input "Option #1"
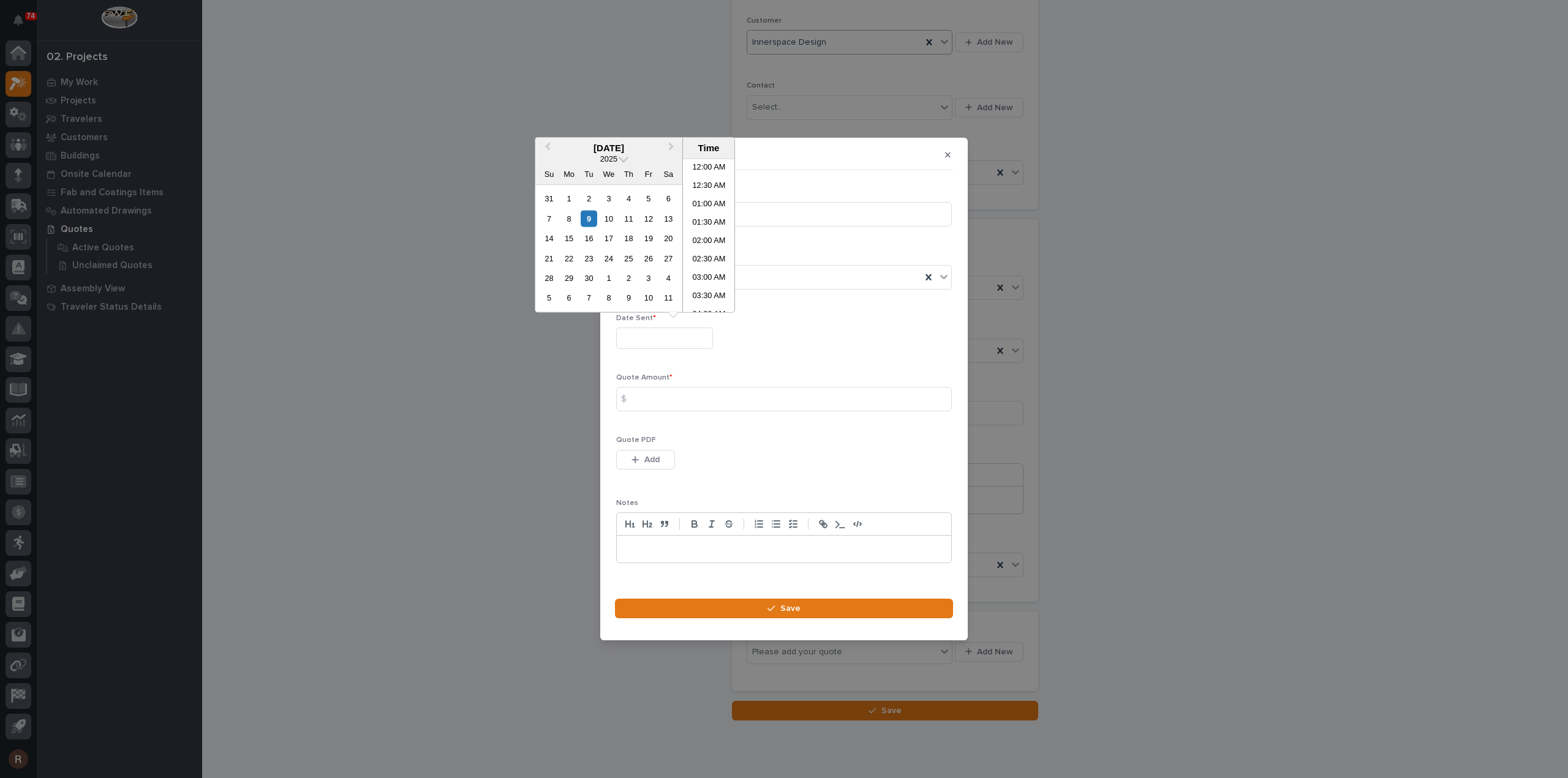
click at [654, 339] on input "text" at bounding box center [664, 338] width 97 height 21
click at [591, 212] on div "9" at bounding box center [589, 218] width 17 height 17
type input "**********"
click at [665, 396] on input at bounding box center [784, 399] width 336 height 25
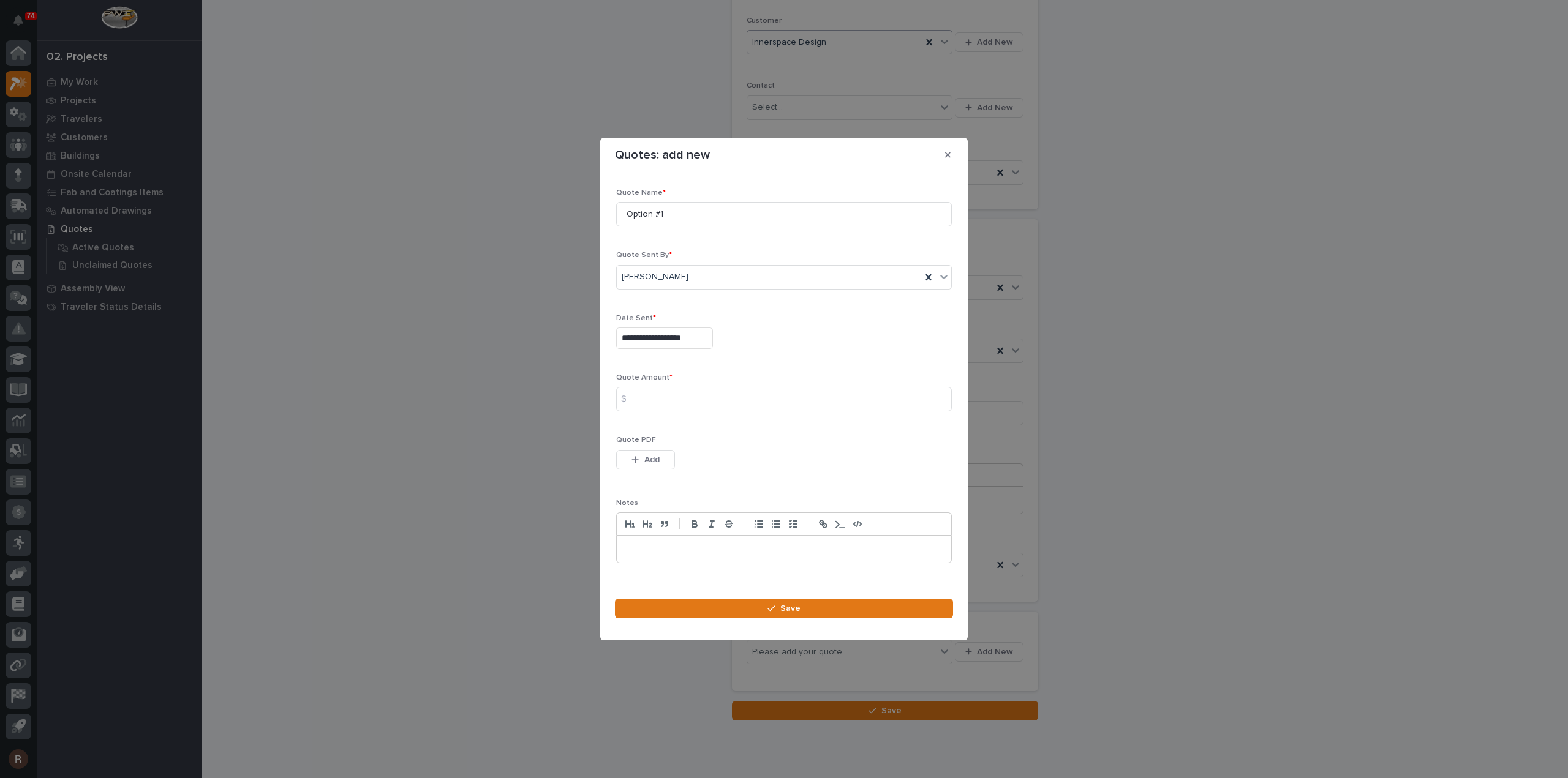
click at [654, 374] on span "Quote Amount *" at bounding box center [644, 377] width 56 height 7
click at [660, 396] on input at bounding box center [784, 399] width 336 height 25
type input "14171"
click at [637, 455] on button "Add" at bounding box center [645, 459] width 59 height 19
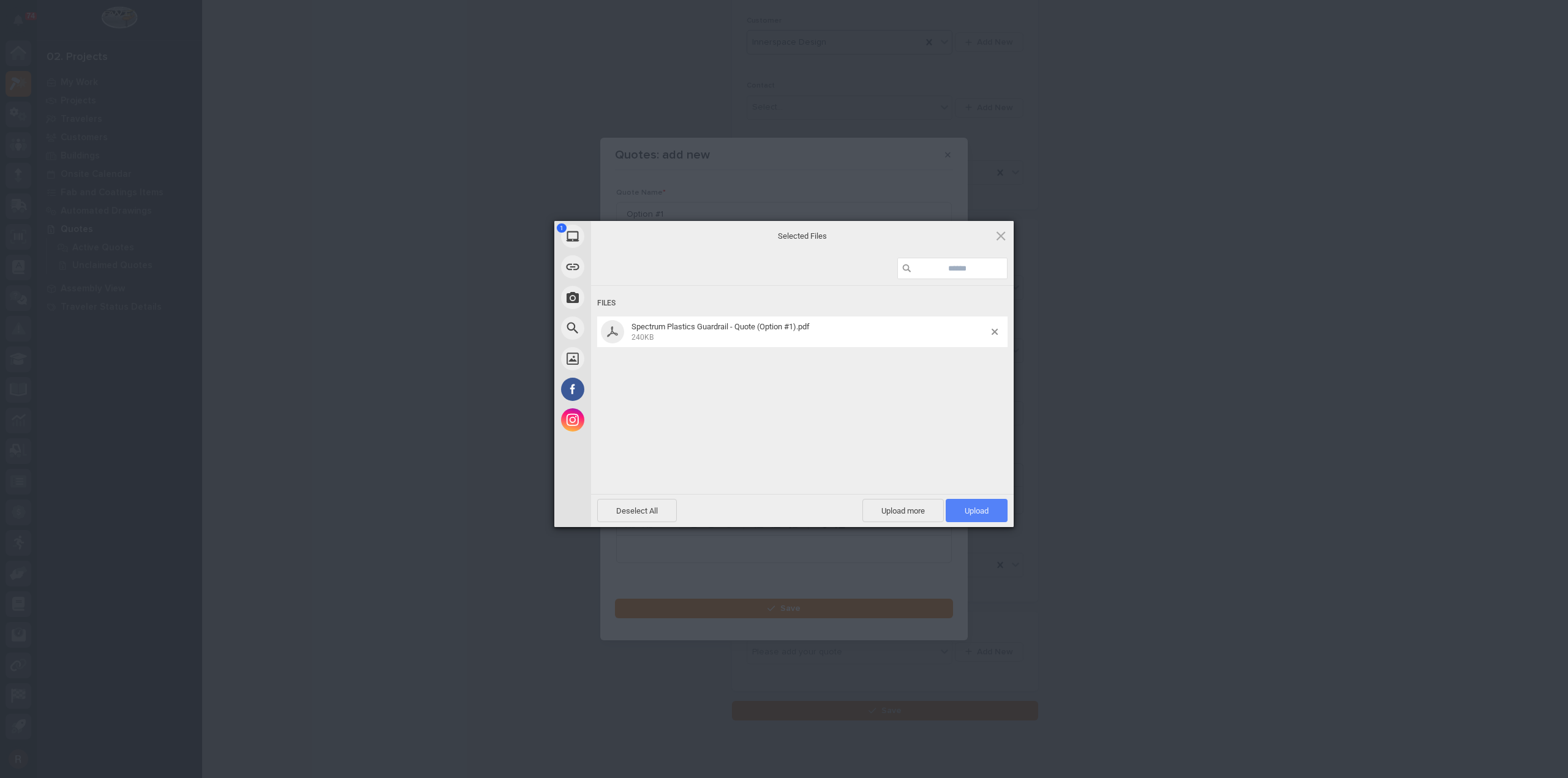
click at [976, 502] on span "Upload 1" at bounding box center [976, 510] width 62 height 23
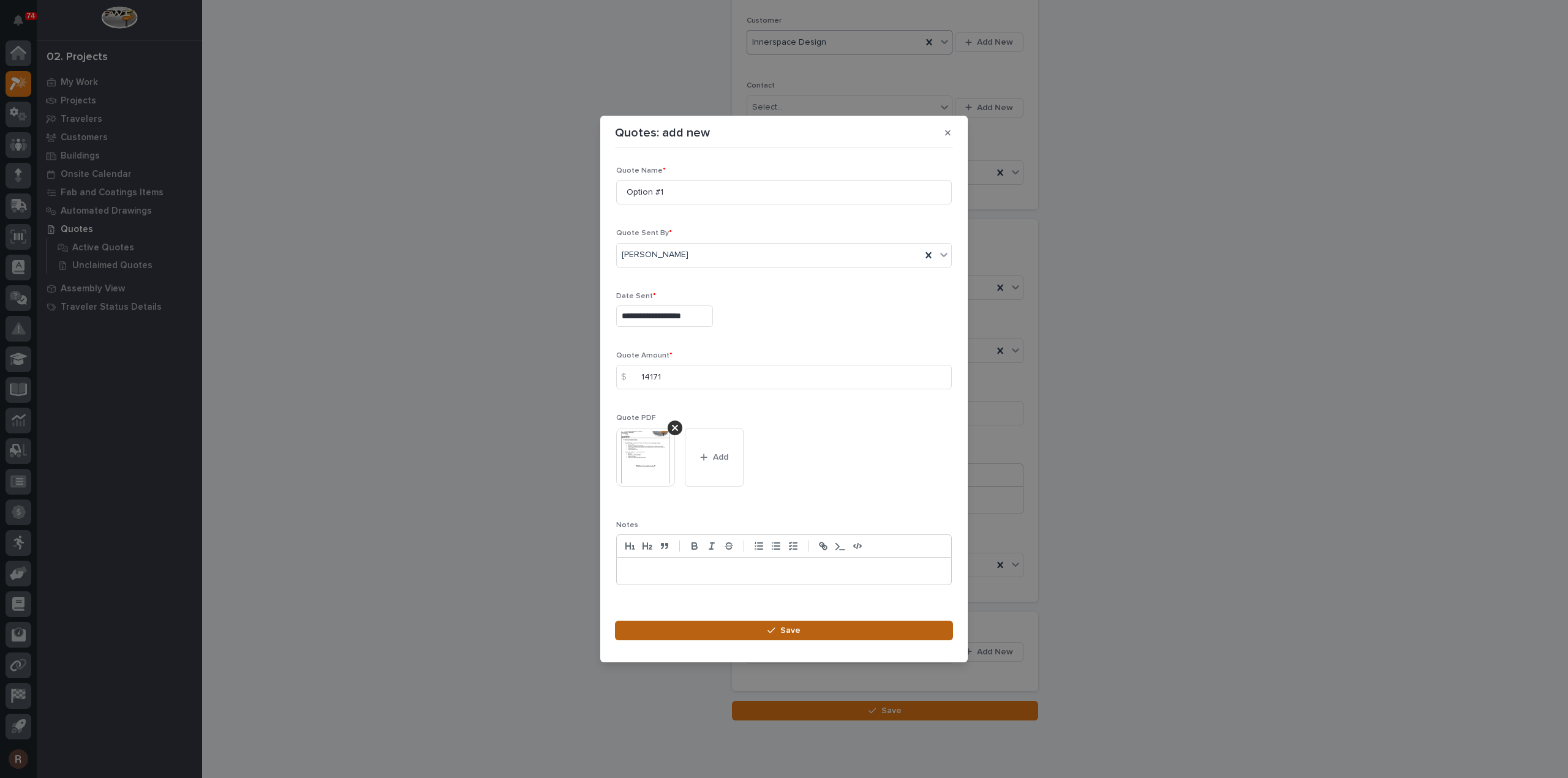
click at [839, 623] on button "Save" at bounding box center [784, 630] width 338 height 19
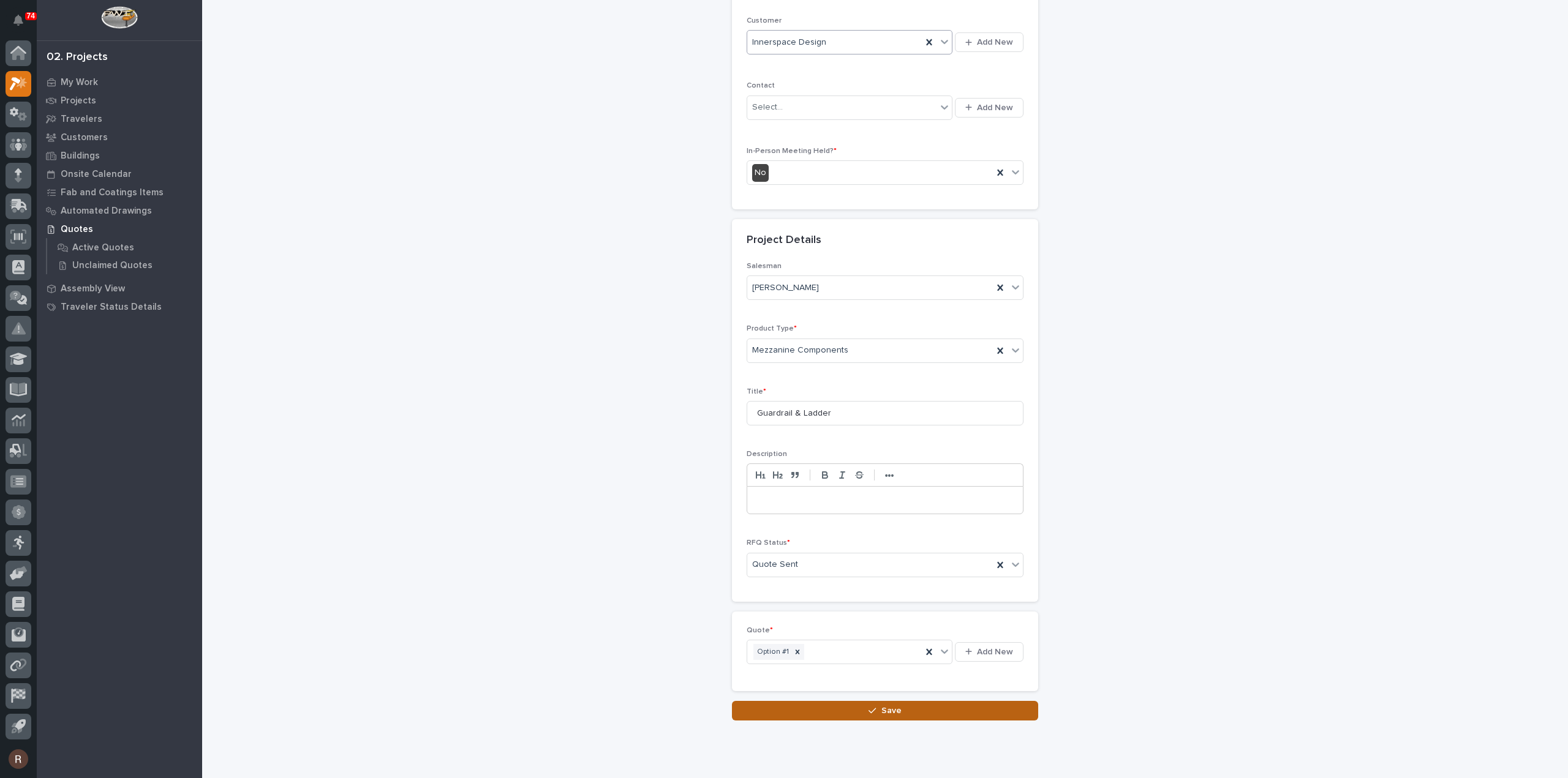
drag, startPoint x: 858, startPoint y: 709, endPoint x: 874, endPoint y: 705, distance: 16.5
click at [859, 707] on button "Save" at bounding box center [885, 711] width 306 height 19
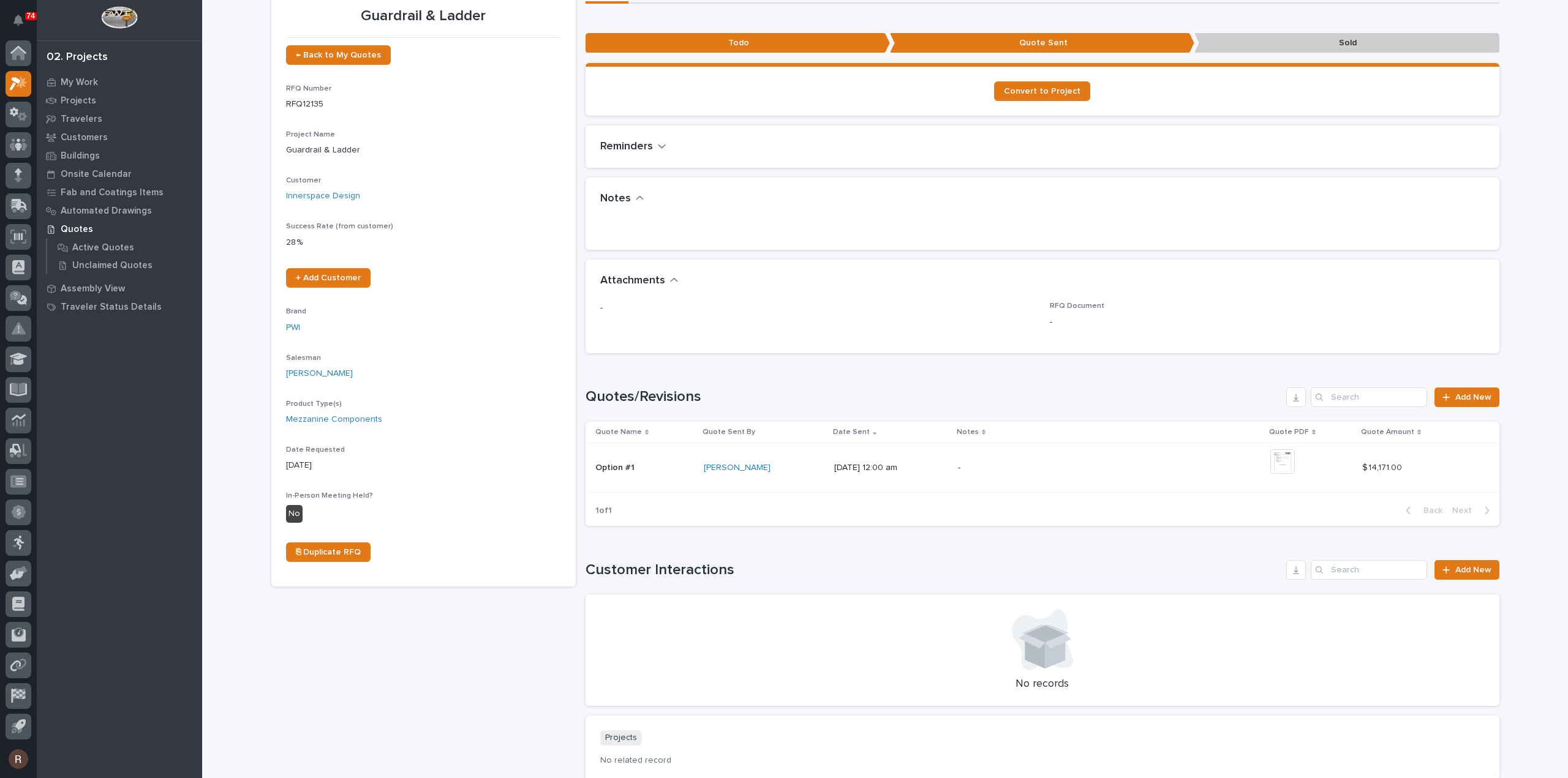
scroll to position [183, 0]
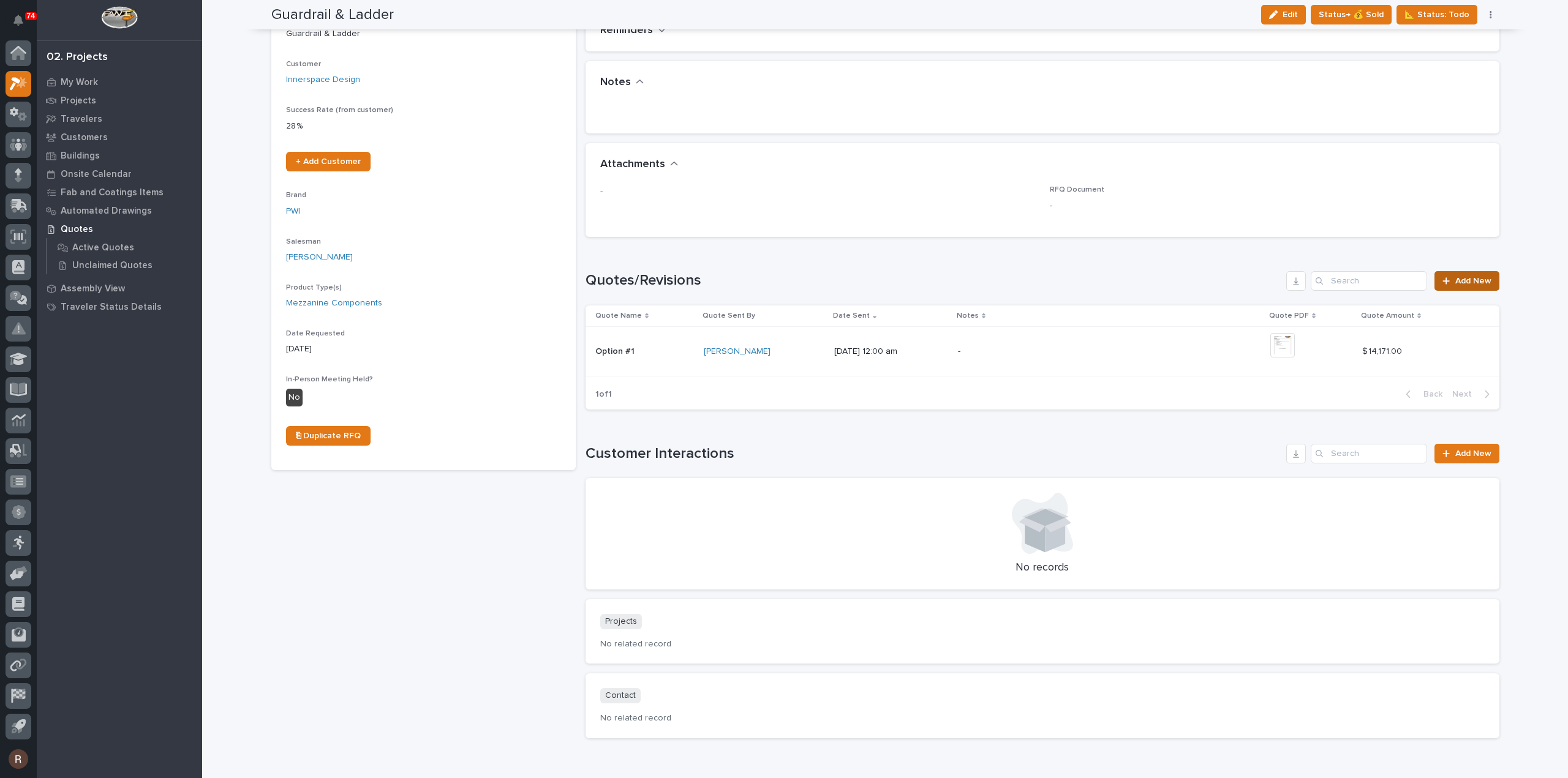
click at [1442, 283] on icon at bounding box center [1445, 280] width 7 height 8
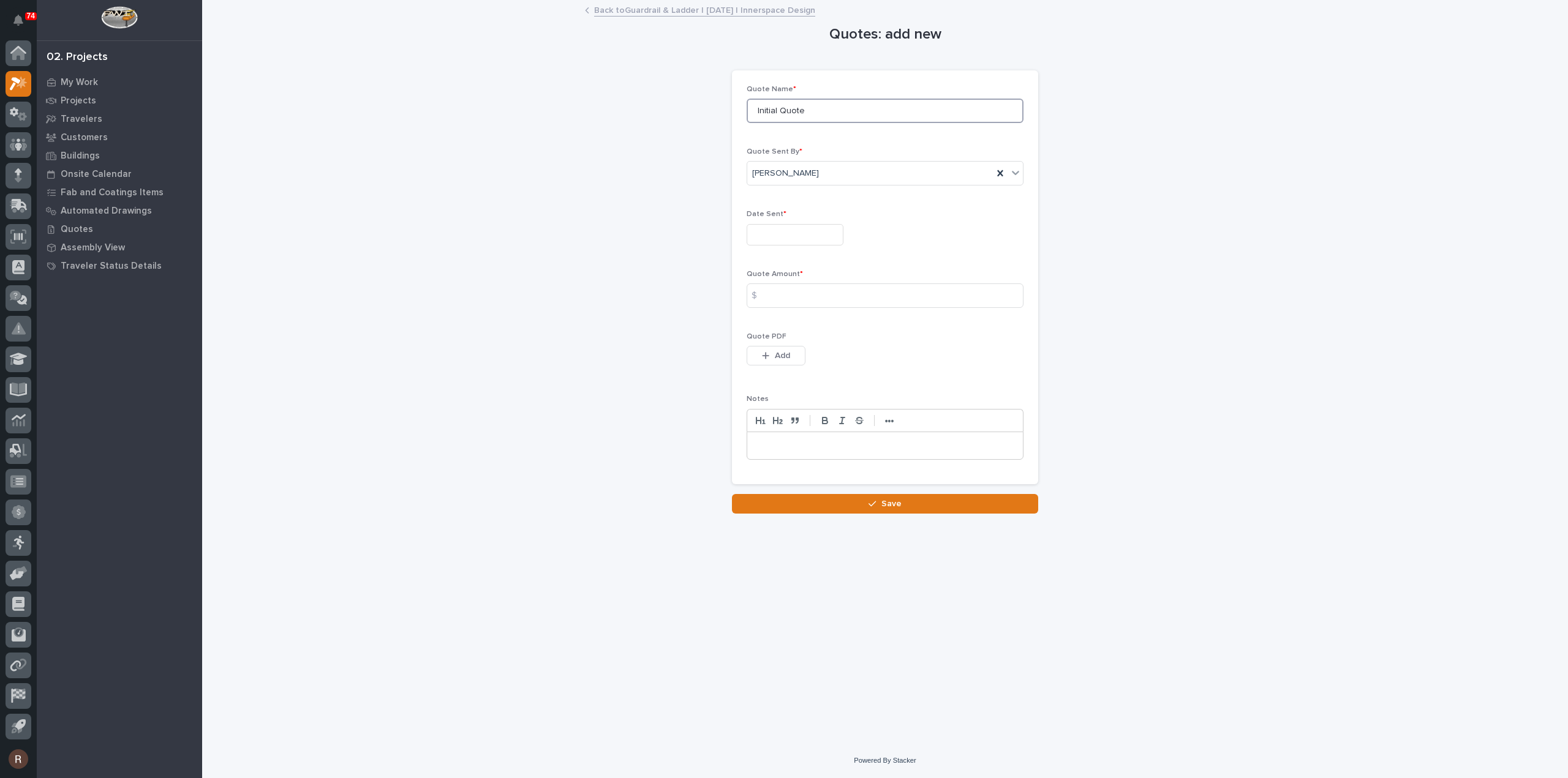
drag, startPoint x: 812, startPoint y: 113, endPoint x: 580, endPoint y: 113, distance: 232.0
click at [590, 113] on div "Quotes: add new Loading... Saving… Loading... Saving… Loading... Saving… Quote …" at bounding box center [885, 257] width 1228 height 512
type input "Option #2"
click at [826, 240] on input "text" at bounding box center [795, 235] width 97 height 21
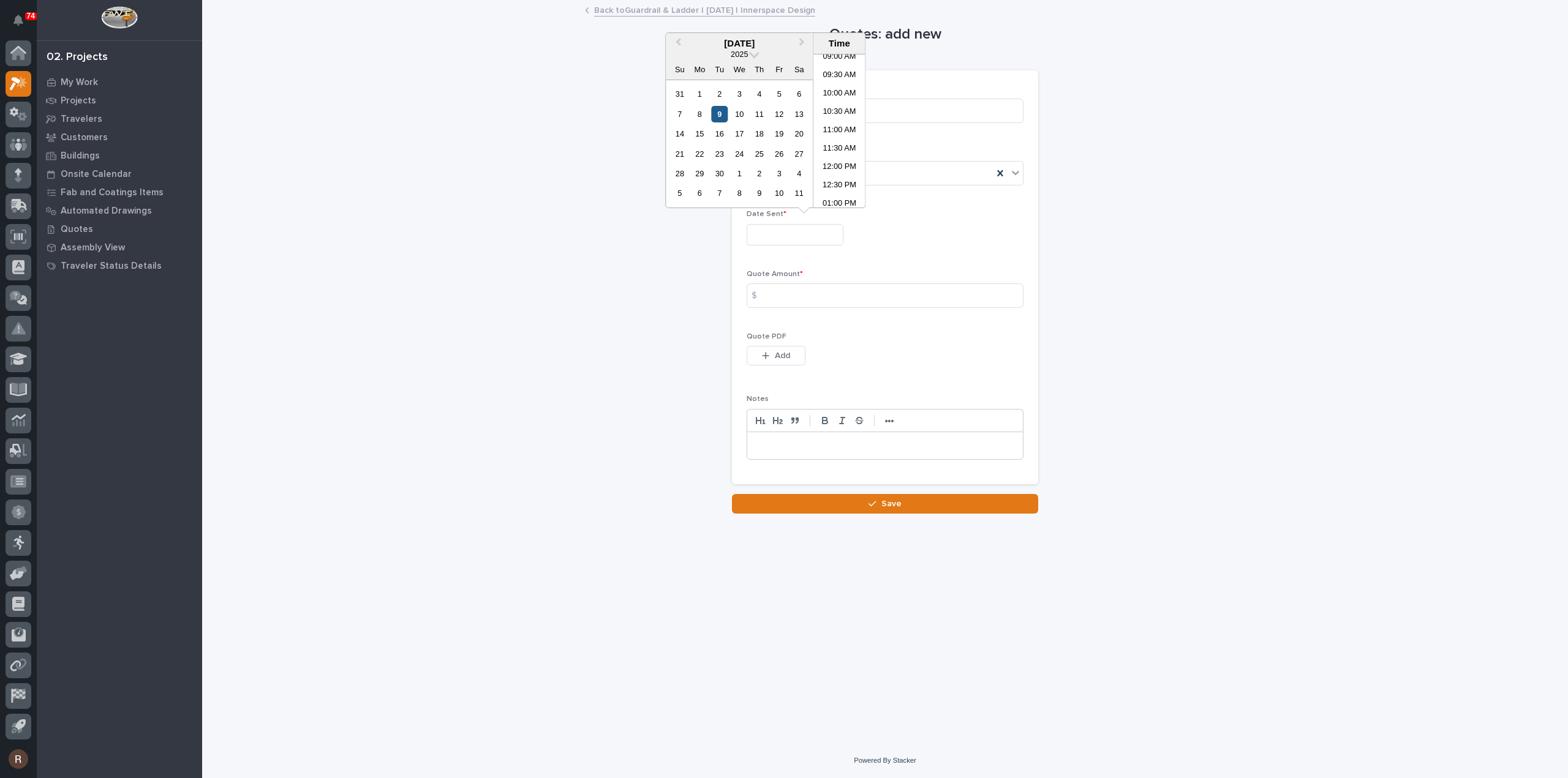
click at [716, 109] on div "9" at bounding box center [720, 114] width 17 height 17
type input "**********"
click at [783, 304] on input at bounding box center [885, 295] width 277 height 25
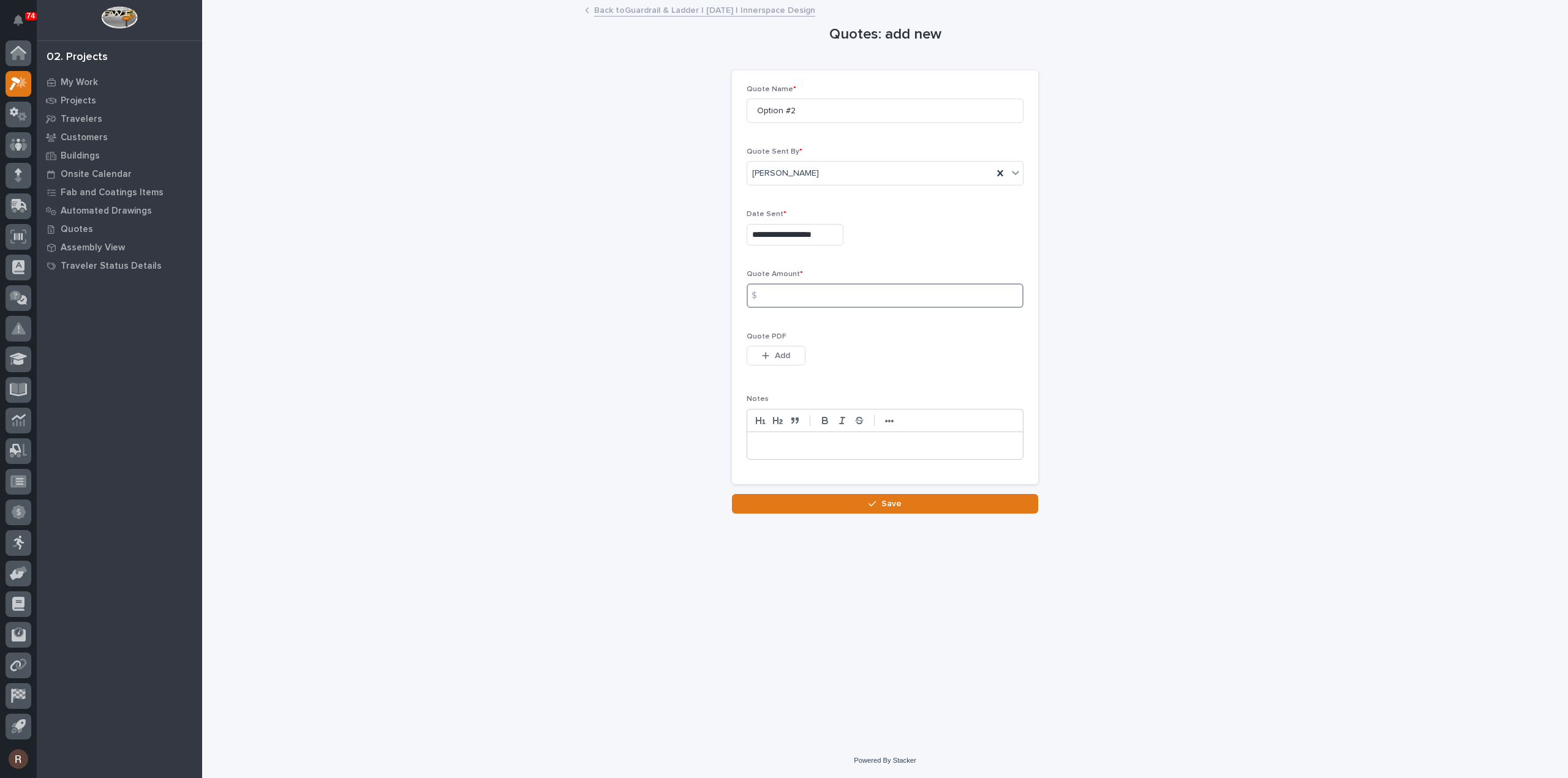
click at [803, 305] on input at bounding box center [885, 295] width 277 height 25
type input "22329"
click at [777, 358] on span "Add" at bounding box center [782, 355] width 16 height 11
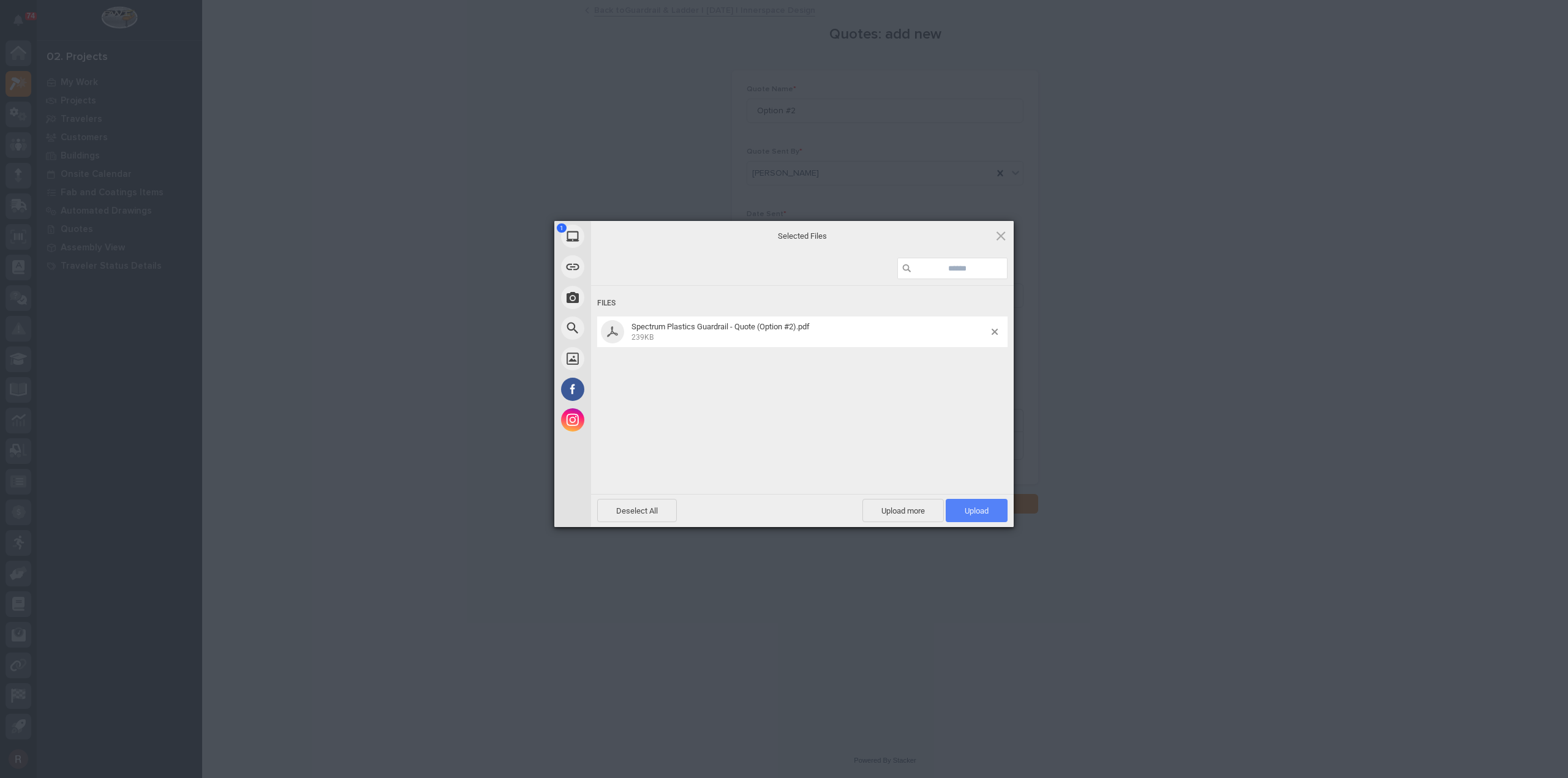
click at [967, 511] on span "Upload 1" at bounding box center [976, 510] width 24 height 9
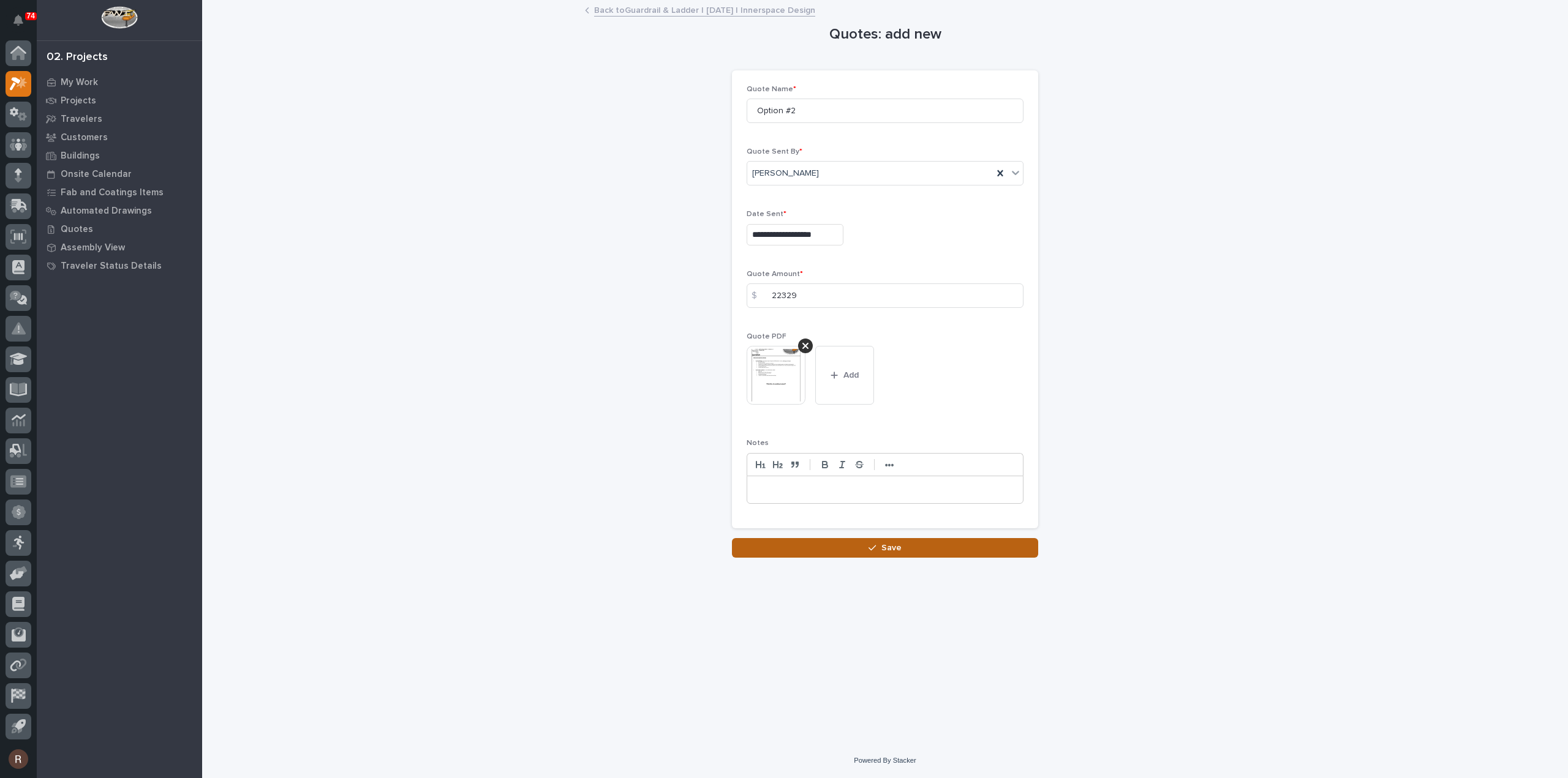
click at [948, 547] on button "Save" at bounding box center [885, 547] width 306 height 19
